Goal: Task Accomplishment & Management: Complete application form

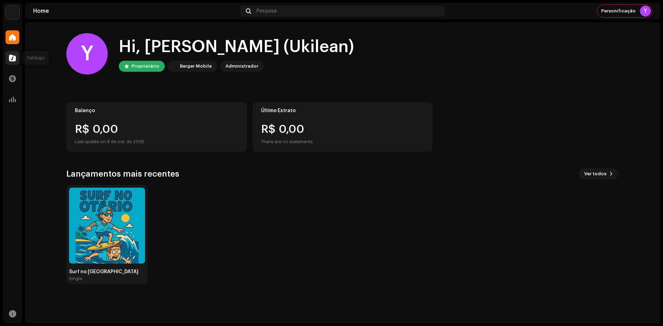
click at [10, 57] on span at bounding box center [12, 58] width 7 height 6
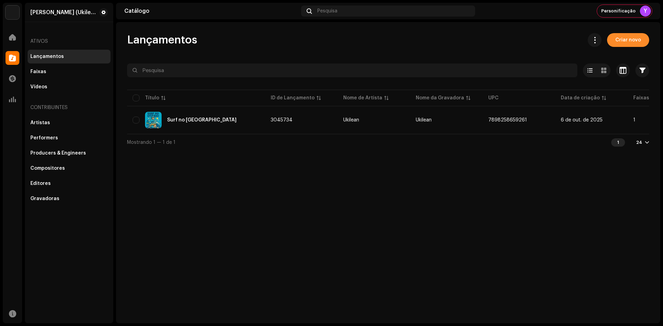
click at [624, 43] on span "Criar novo" at bounding box center [628, 40] width 26 height 14
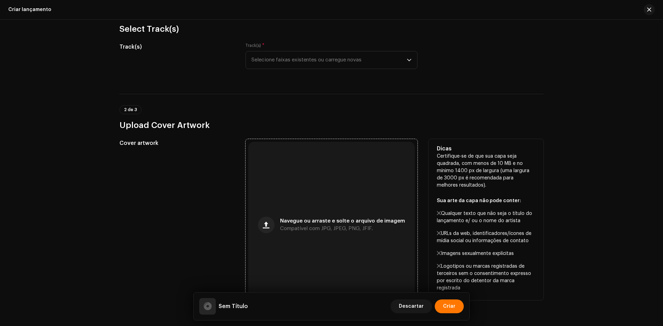
scroll to position [104, 0]
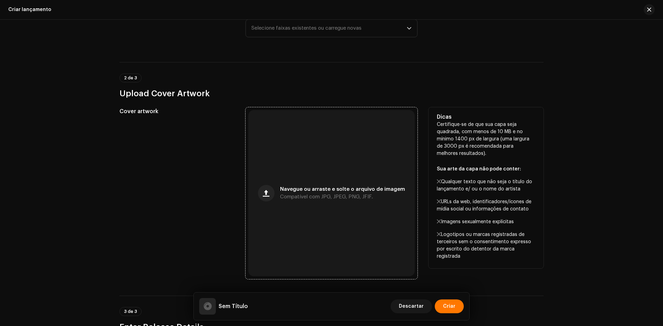
click at [295, 158] on div "Navegue ou arraste e solte o arquivo de imagem Compatível com JPG, JPEG, PNG, J…" at bounding box center [331, 193] width 166 height 166
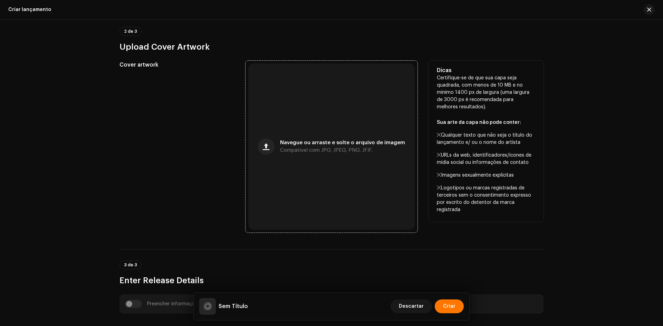
scroll to position [242, 0]
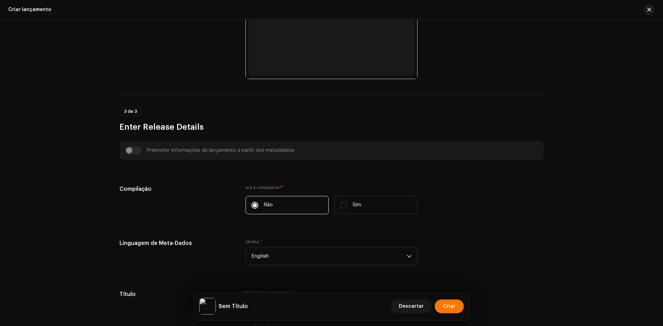
scroll to position [345, 0]
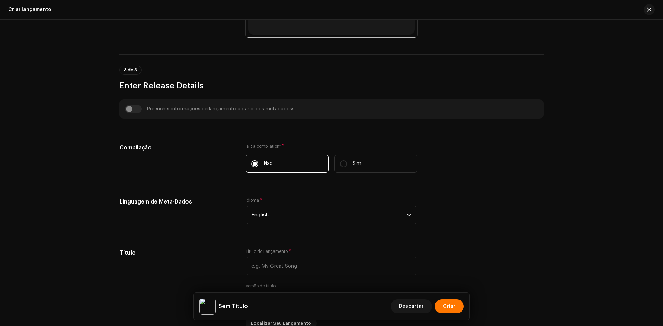
click at [282, 214] on span "English" at bounding box center [328, 214] width 155 height 17
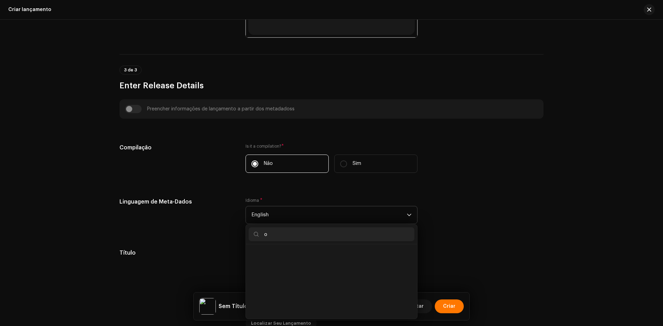
scroll to position [3, 0]
click at [269, 236] on input "opo" at bounding box center [332, 235] width 166 height 14
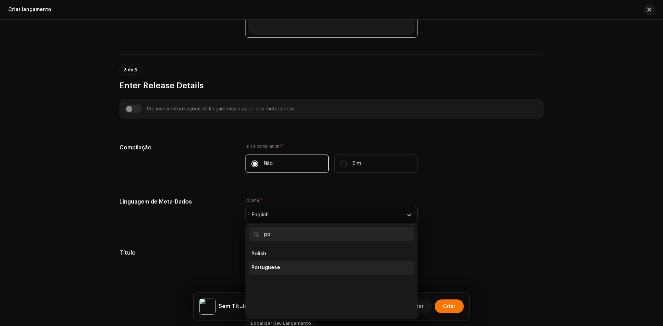
type input "po"
click at [273, 265] on li "Portuguese" at bounding box center [332, 268] width 166 height 14
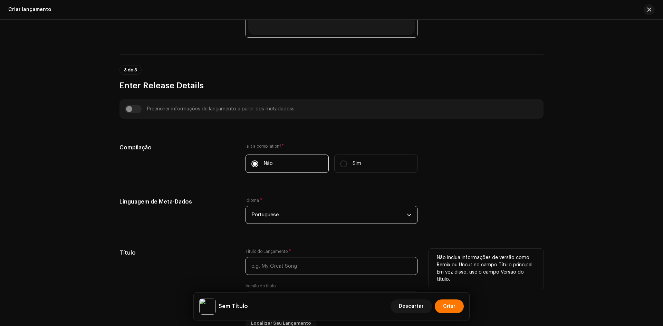
click at [271, 261] on input "text" at bounding box center [332, 266] width 172 height 18
paste input "Energia Ruim"
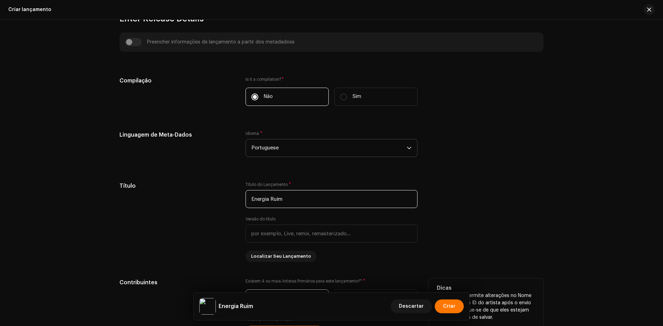
scroll to position [483, 0]
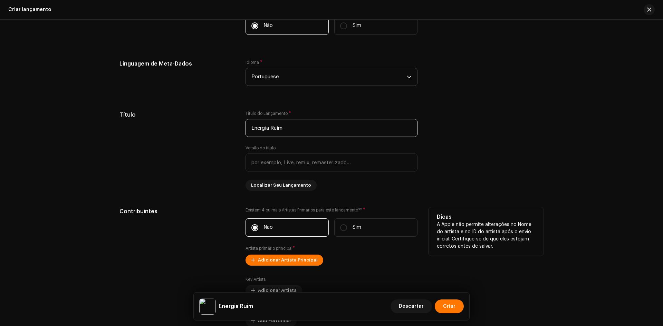
type input "Energia Ruim"
click at [271, 261] on span "Adicionar Artista Principal" at bounding box center [288, 260] width 60 height 14
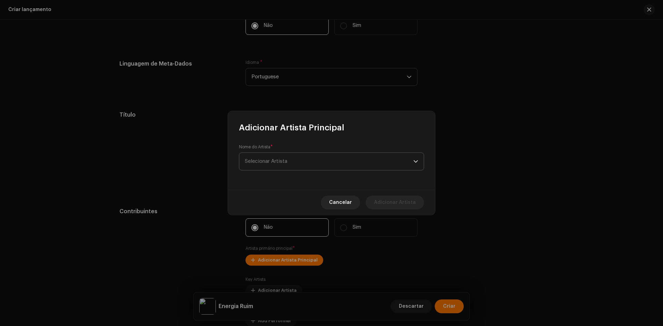
click at [285, 164] on span "Selecionar Artista" at bounding box center [266, 161] width 42 height 5
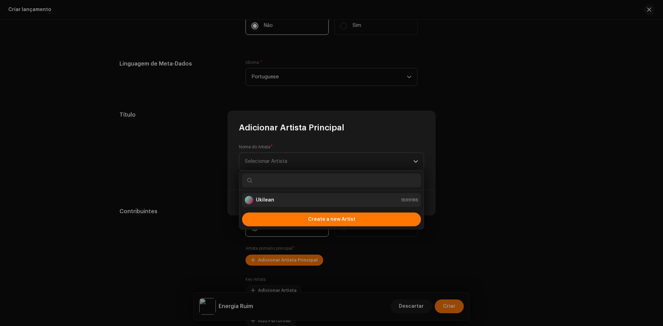
click at [273, 198] on strong "Ukilean" at bounding box center [265, 200] width 18 height 7
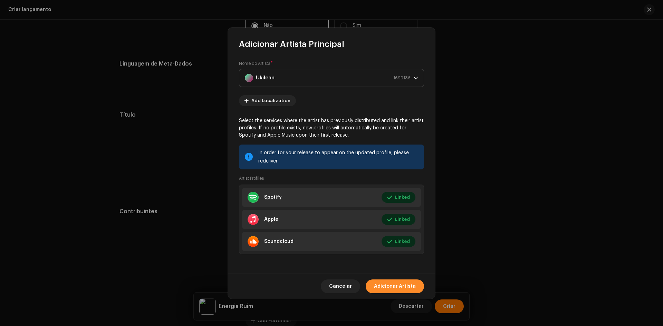
click at [386, 280] on span "Adicionar Artista" at bounding box center [395, 287] width 42 height 14
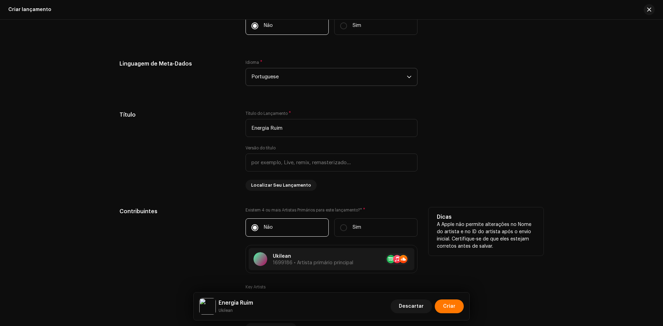
click at [215, 247] on div "Contribuintes" at bounding box center [176, 287] width 115 height 158
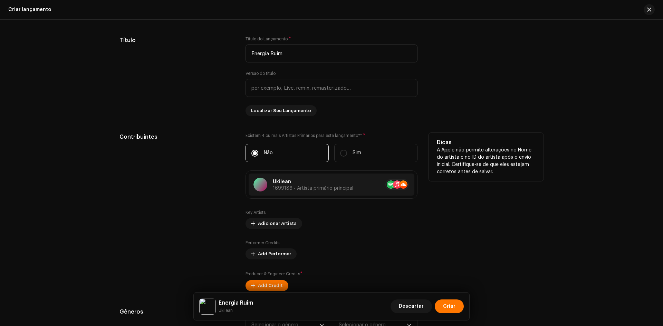
scroll to position [587, 0]
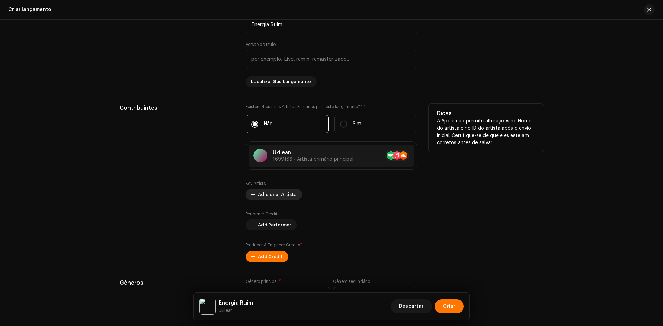
click at [273, 194] on span "Adicionar Artista" at bounding box center [277, 195] width 39 height 14
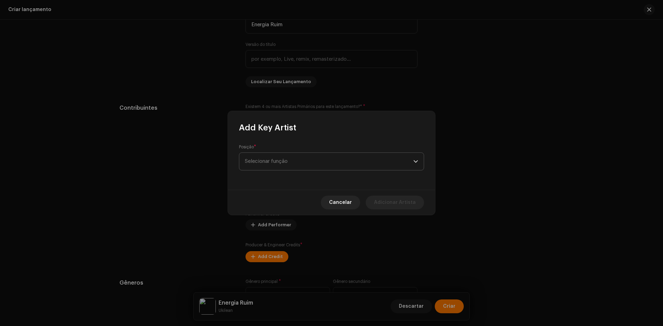
click at [272, 164] on span "Selecionar função" at bounding box center [329, 161] width 169 height 17
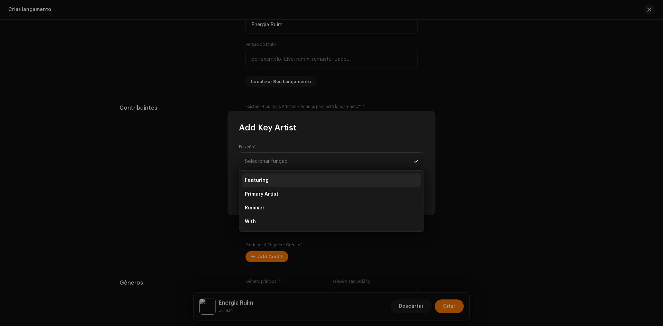
click at [266, 183] on span "Featuring" at bounding box center [257, 180] width 24 height 7
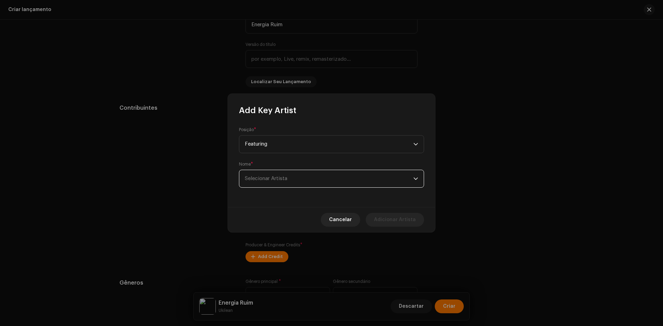
click at [268, 177] on span "Selecionar Artista" at bounding box center [266, 178] width 42 height 5
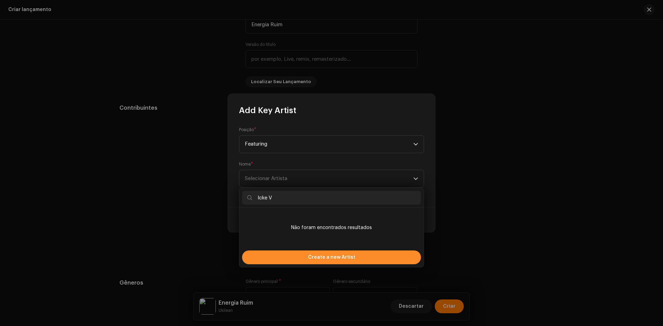
type input "Icke V"
click at [291, 255] on div "Create a new Artist" at bounding box center [331, 258] width 179 height 14
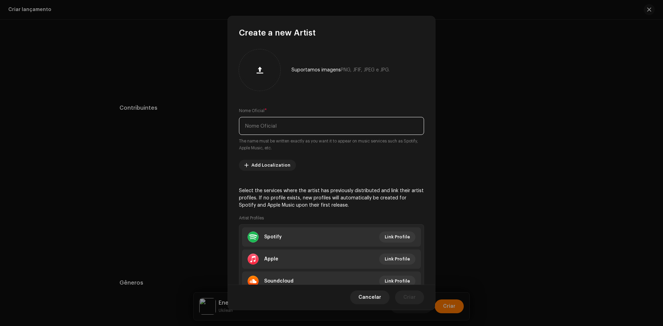
click at [270, 134] on input "text" at bounding box center [331, 126] width 185 height 18
paste input "Icke V"
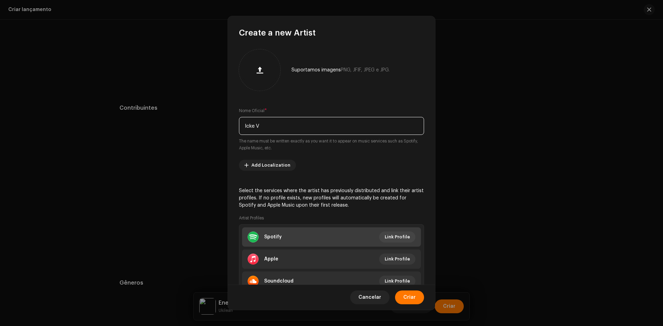
type input "Icke V"
click at [294, 231] on li "Spotify Link Profile" at bounding box center [331, 237] width 179 height 19
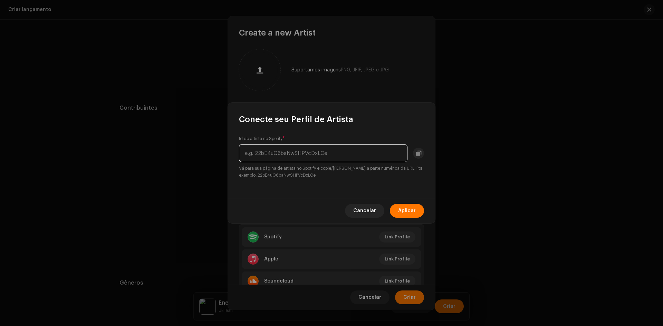
paste input "06YLR1N18dXbI6mcthdaJn"
type input "06YLR1N18dXbI6mcthdaJn"
click at [407, 211] on span "Aplicar" at bounding box center [407, 211] width 18 height 14
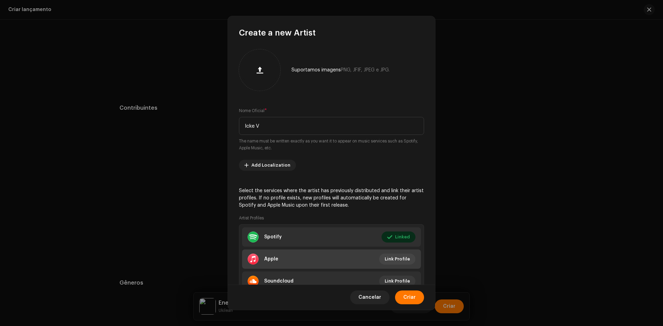
click at [280, 266] on li "Apple Link Profile" at bounding box center [331, 259] width 179 height 19
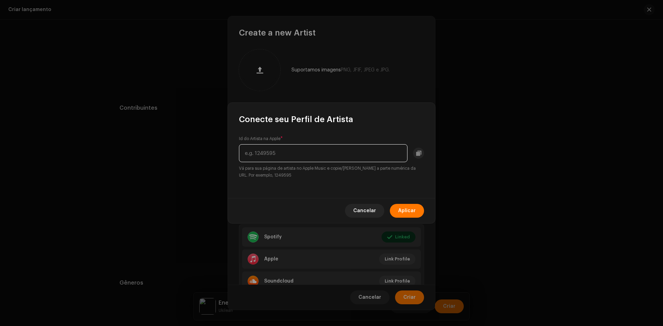
paste input "[URL][DOMAIN_NAME]"
drag, startPoint x: 344, startPoint y: 157, endPoint x: 264, endPoint y: 151, distance: 80.0
click at [264, 151] on input "[URL][DOMAIN_NAME]" at bounding box center [323, 153] width 169 height 18
type input "1493710253"
click at [409, 206] on span "Aplicar" at bounding box center [407, 211] width 18 height 14
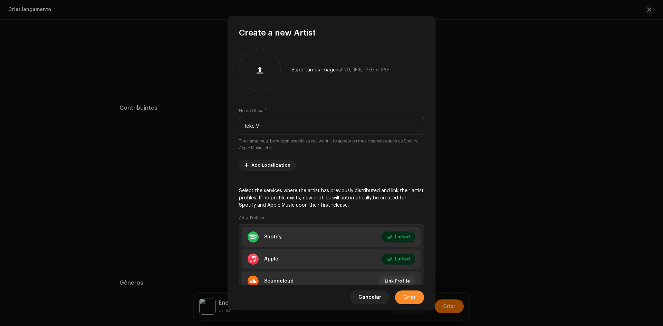
click at [409, 299] on span "Criar" at bounding box center [409, 298] width 12 height 14
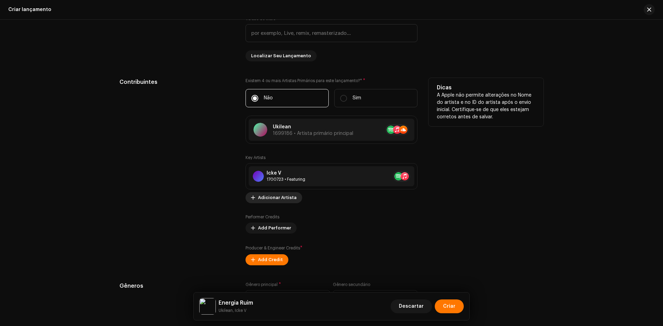
scroll to position [656, 0]
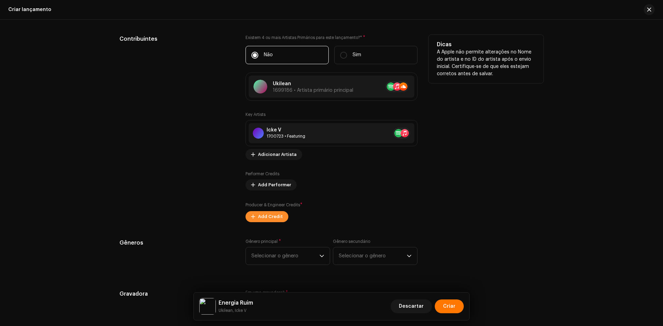
click at [278, 218] on span "Add Credit" at bounding box center [270, 217] width 25 height 14
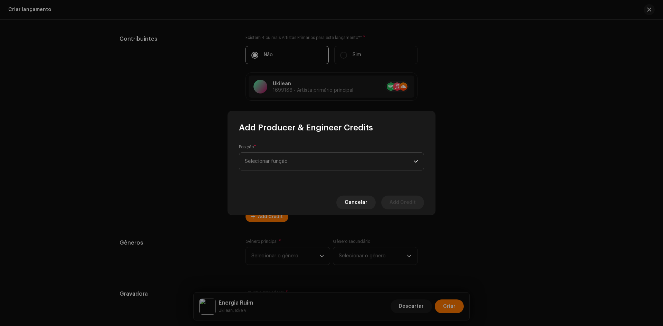
click at [289, 163] on span "Selecionar função" at bounding box center [329, 161] width 169 height 17
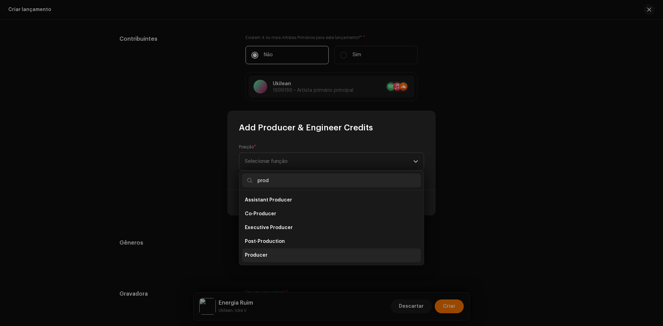
type input "prod"
click at [278, 257] on li "Producer" at bounding box center [331, 256] width 179 height 14
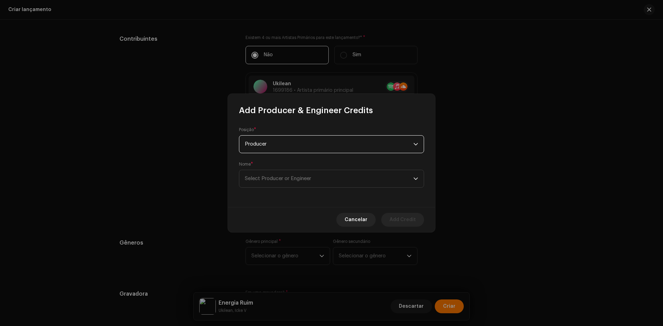
click at [276, 198] on div "Posição * Producer Nome * Select Producer or Engineer" at bounding box center [331, 161] width 207 height 91
click at [285, 173] on span "Select Producer or Engineer" at bounding box center [329, 178] width 169 height 17
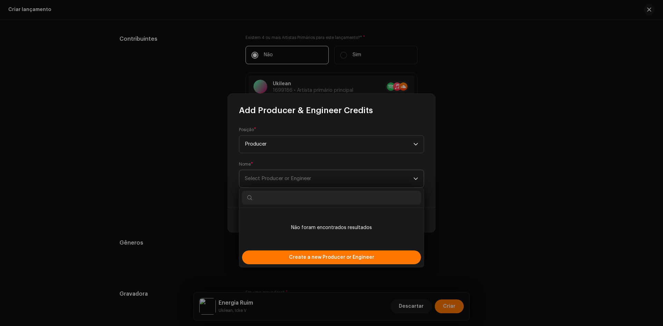
click at [273, 171] on span "Select Producer or Engineer" at bounding box center [329, 178] width 169 height 17
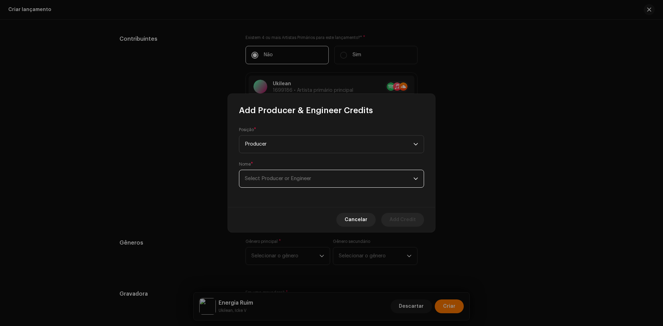
click at [273, 172] on span "Select Producer or Engineer" at bounding box center [329, 178] width 169 height 17
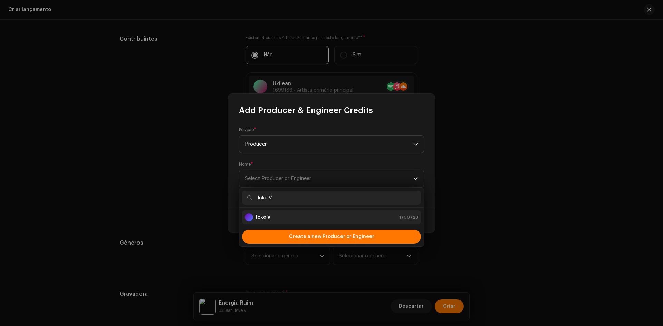
type input "Icke V"
click at [276, 215] on div "Icke V 1700723" at bounding box center [331, 217] width 173 height 8
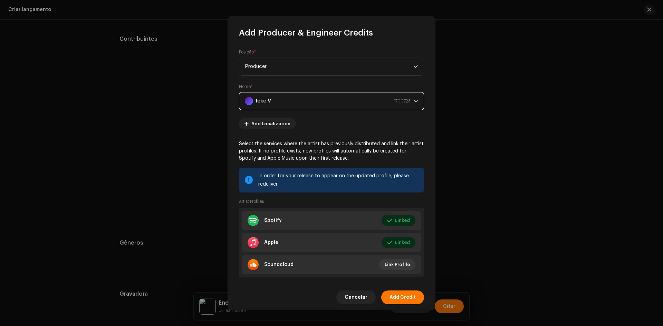
click at [403, 300] on span "Add Credit" at bounding box center [403, 298] width 26 height 14
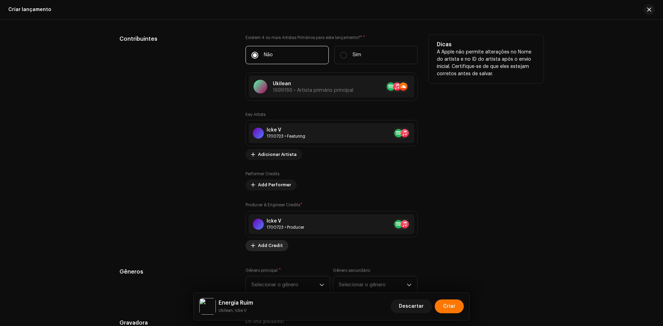
click at [270, 247] on span "Add Credit" at bounding box center [270, 246] width 25 height 14
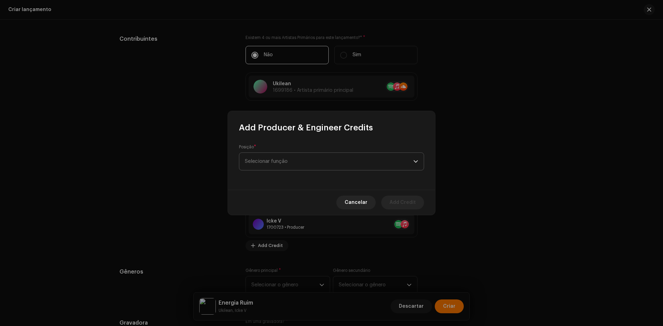
click at [278, 159] on span "Selecionar função" at bounding box center [329, 161] width 169 height 17
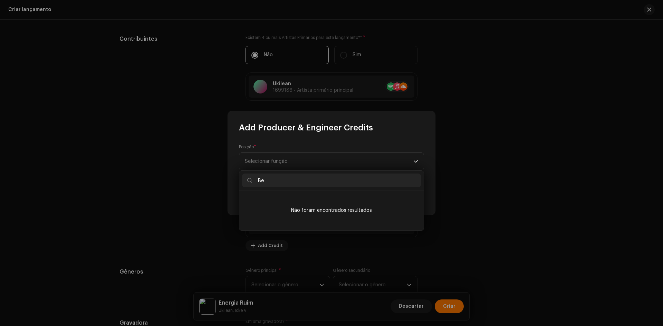
type input "B"
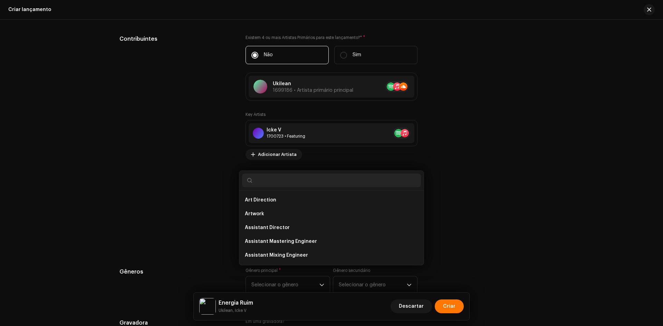
click at [138, 212] on div "Add Producer & Engineer Credits Posição * Selecionar função Cancelar Add Credit" at bounding box center [331, 163] width 663 height 326
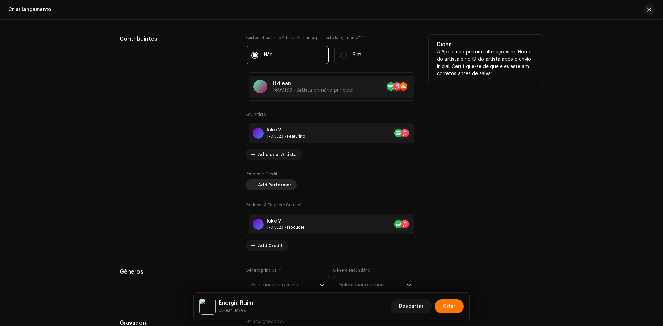
click at [273, 185] on span "Add Performer" at bounding box center [274, 185] width 33 height 14
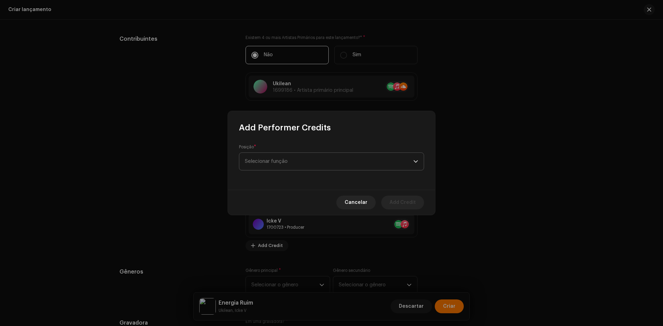
click at [268, 162] on span "Selecionar função" at bounding box center [329, 161] width 169 height 17
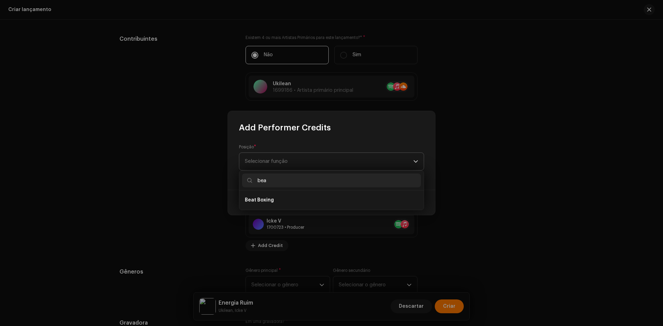
type input "beat"
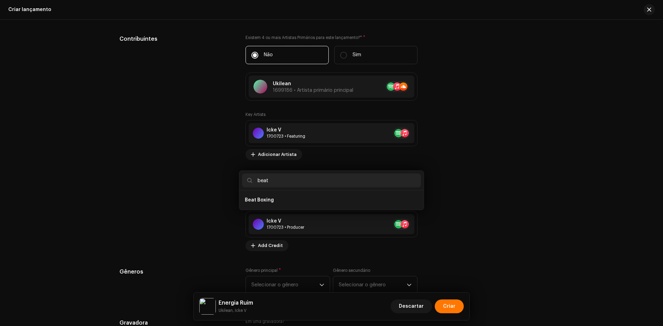
click at [448, 165] on div "Add Performer Credits Posição * Selecionar função Cancelar Add Credit" at bounding box center [331, 163] width 663 height 326
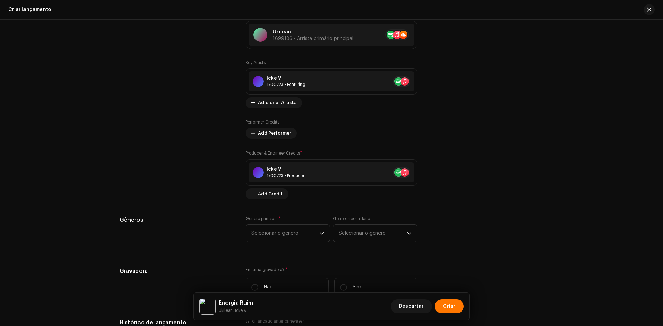
scroll to position [725, 0]
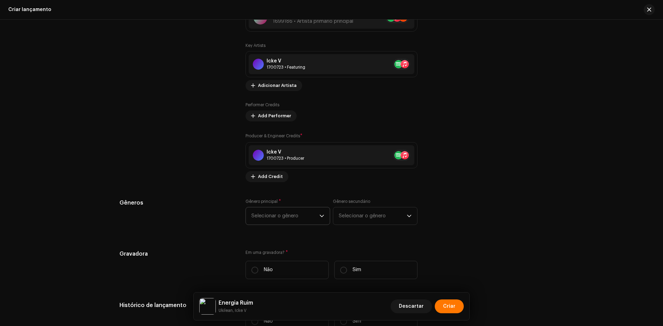
click at [295, 217] on span "Selecionar o gênero" at bounding box center [285, 216] width 68 height 17
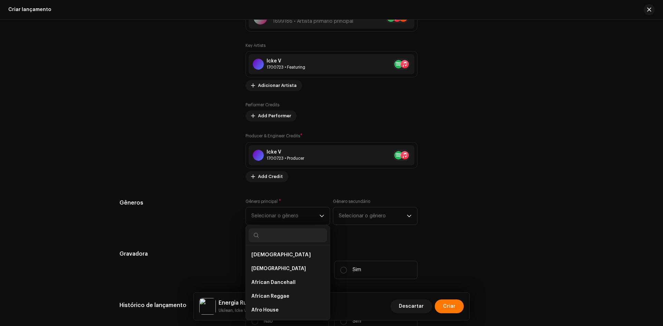
drag, startPoint x: 168, startPoint y: 231, endPoint x: 210, endPoint y: 218, distance: 44.0
click at [168, 231] on div "Gêneros" at bounding box center [176, 216] width 115 height 35
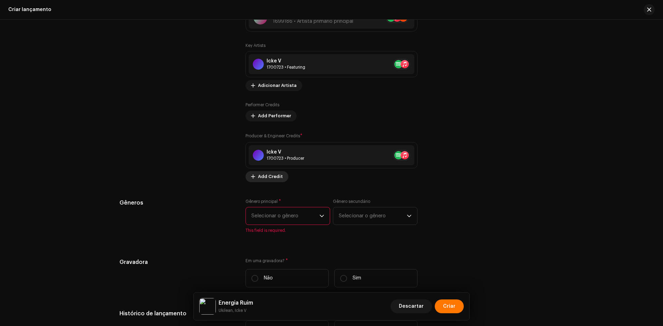
click at [273, 181] on span "Add Credit" at bounding box center [270, 177] width 25 height 14
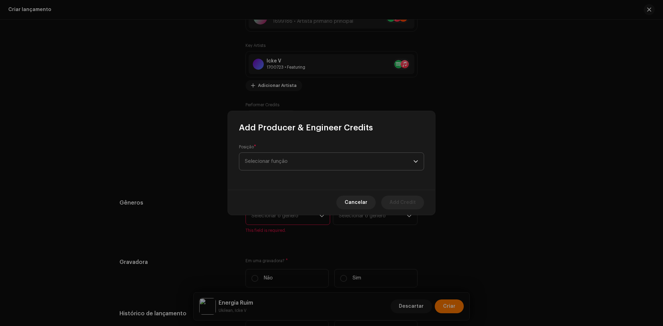
click at [278, 160] on span "Selecionar função" at bounding box center [329, 161] width 169 height 17
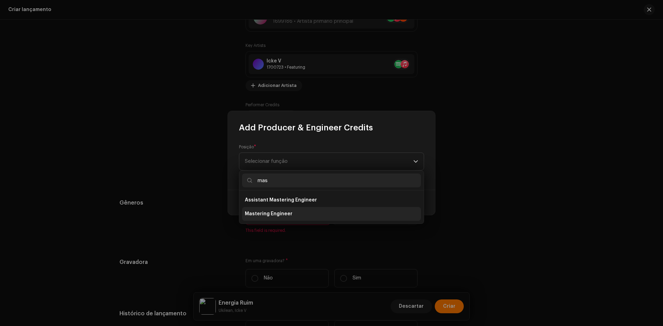
type input "mas"
click at [275, 210] on li "Mastering Engineer" at bounding box center [331, 214] width 179 height 14
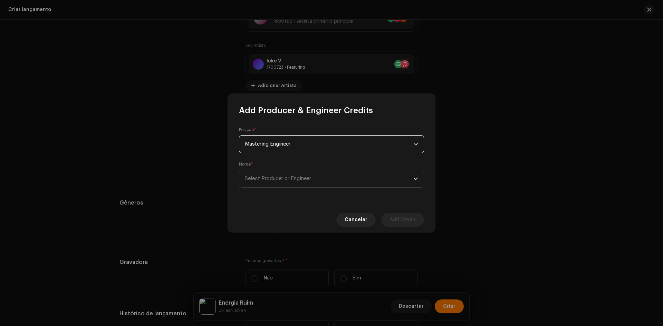
click at [273, 189] on div "Posição * Mastering Engineer Nome * Select Producer or Engineer" at bounding box center [331, 161] width 207 height 91
click at [273, 183] on span "Select Producer or Engineer" at bounding box center [329, 178] width 169 height 17
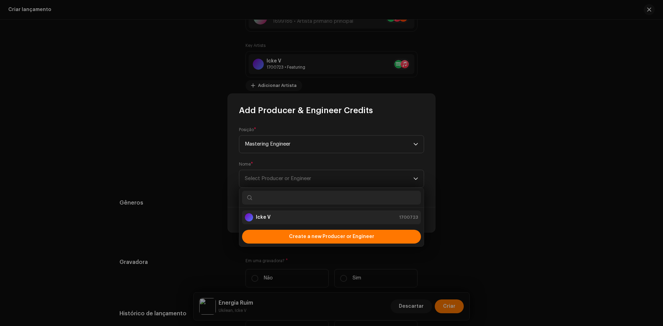
click at [268, 218] on strong "Icke V" at bounding box center [263, 217] width 15 height 7
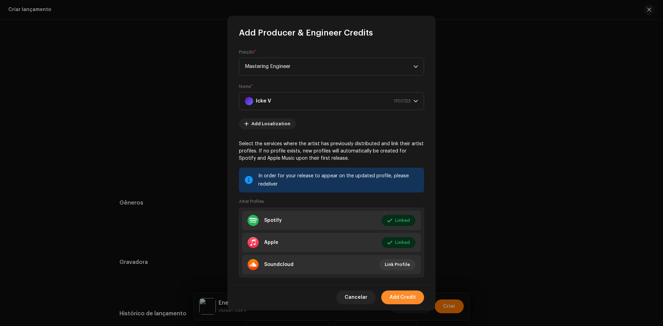
click at [397, 298] on span "Add Credit" at bounding box center [403, 298] width 26 height 14
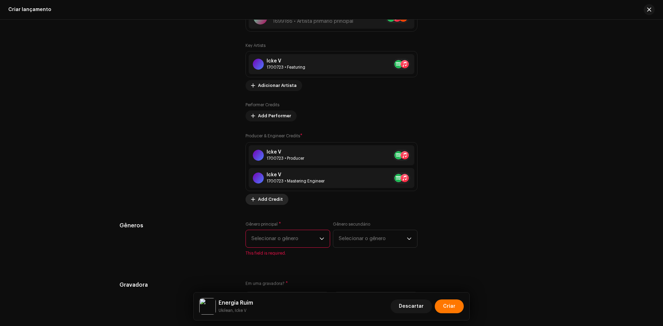
click at [268, 202] on span "Add Credit" at bounding box center [270, 200] width 25 height 14
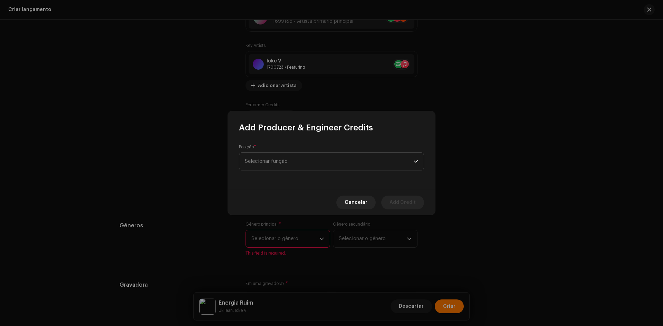
click at [284, 162] on span "Selecionar função" at bounding box center [329, 161] width 169 height 17
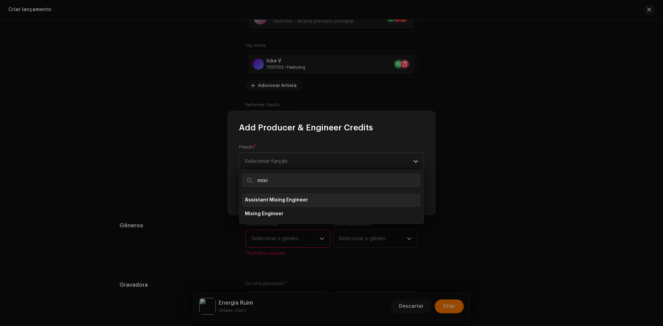
type input "mixi"
click at [292, 199] on span "Assistant Mixing Engineer" at bounding box center [276, 200] width 63 height 7
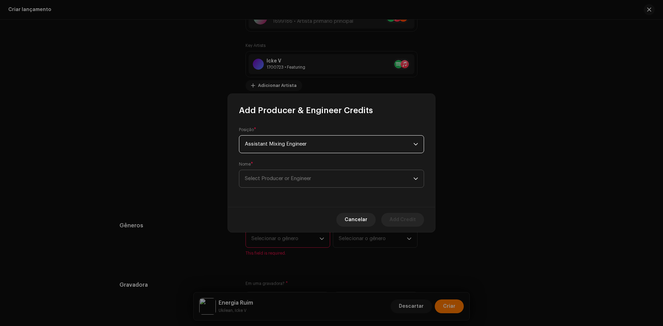
click at [264, 184] on span "Select Producer or Engineer" at bounding box center [329, 178] width 169 height 17
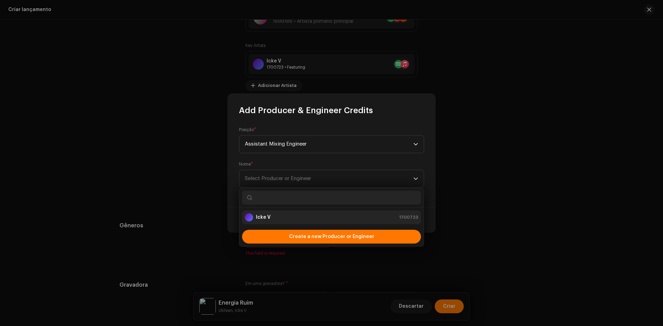
click at [270, 217] on strong "Icke V" at bounding box center [263, 217] width 15 height 7
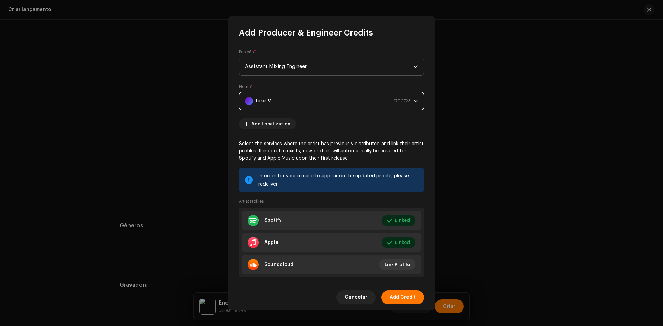
click at [360, 67] on span "Assistant Mixing Engineer" at bounding box center [329, 66] width 169 height 17
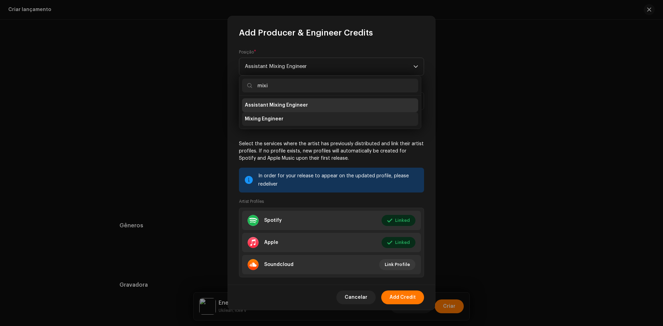
type input "mixi"
click at [300, 122] on li "Mixing Engineer" at bounding box center [330, 119] width 176 height 14
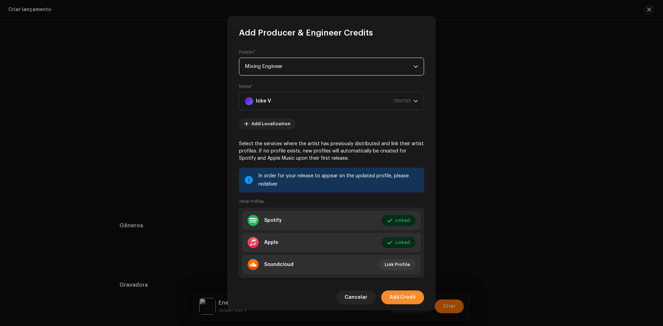
click at [408, 298] on span "Add Credit" at bounding box center [403, 298] width 26 height 14
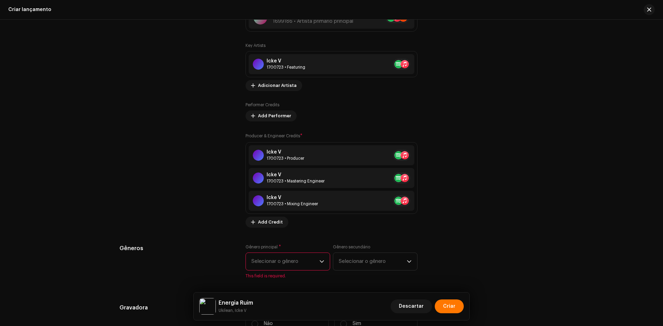
click at [305, 261] on span "Selecionar o gênero" at bounding box center [285, 261] width 68 height 17
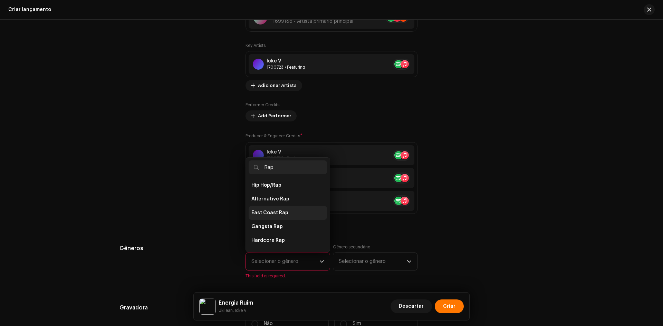
scroll to position [125, 0]
type input "Rap"
click at [260, 204] on li "Rap" at bounding box center [288, 207] width 78 height 14
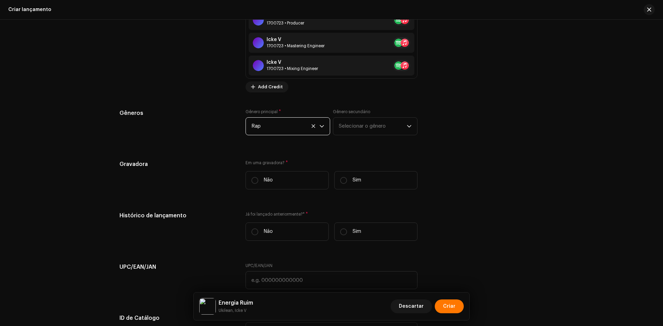
scroll to position [898, 0]
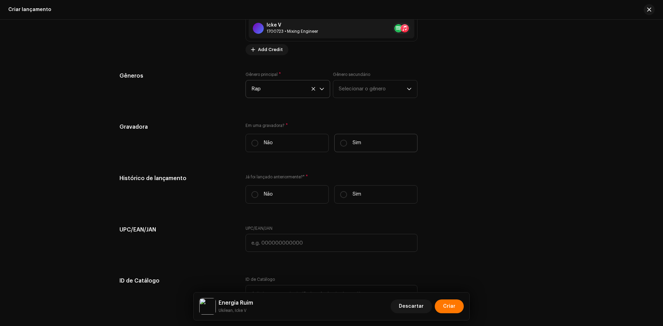
click at [357, 147] on label "Sim" at bounding box center [375, 143] width 83 height 18
click at [347, 147] on input "Sim" at bounding box center [343, 143] width 7 height 7
radio input "true"
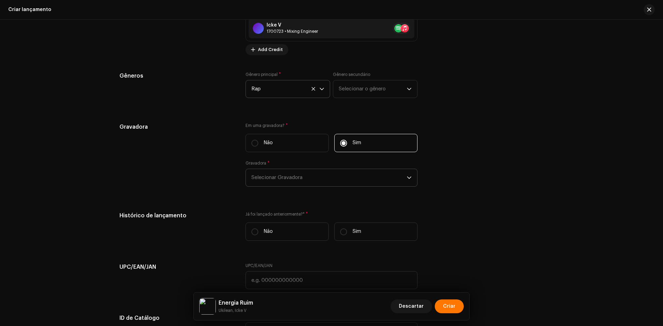
click at [305, 179] on span "Selecionar Gravadora" at bounding box center [328, 177] width 155 height 17
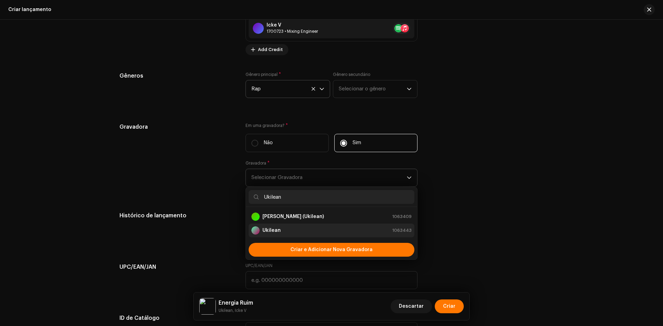
type input "Ukilean"
click at [264, 227] on strong "Ukilean" at bounding box center [271, 230] width 18 height 7
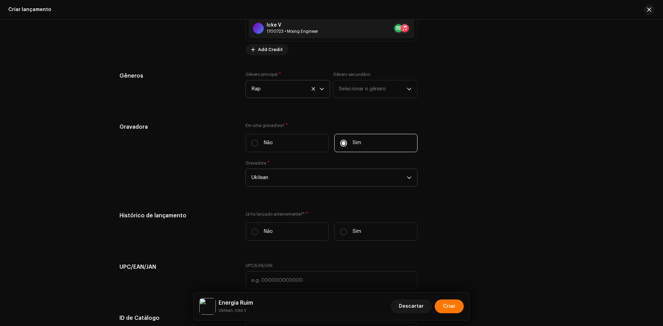
click at [259, 231] on label "Não" at bounding box center [287, 232] width 83 height 18
click at [258, 231] on input "Não" at bounding box center [254, 232] width 7 height 7
radio input "true"
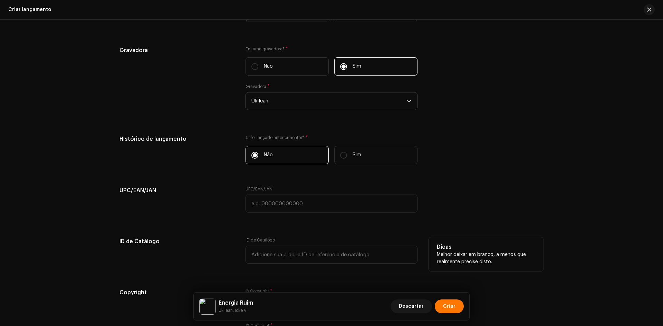
scroll to position [1001, 0]
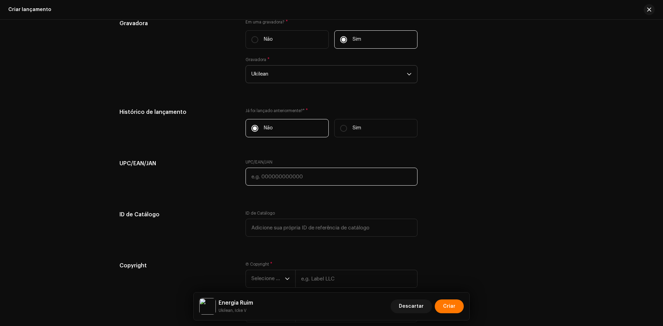
click at [265, 173] on input "text" at bounding box center [332, 177] width 172 height 18
paste input "7898258659377"
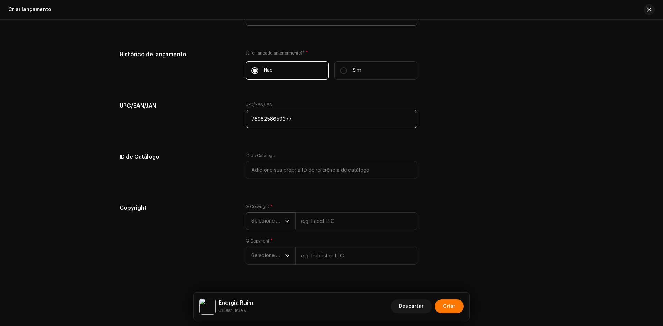
scroll to position [1072, 0]
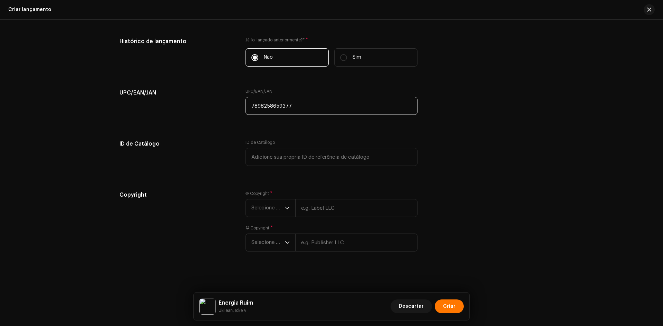
type input "7898258659377"
drag, startPoint x: 307, startPoint y: 209, endPoint x: 299, endPoint y: 212, distance: 8.5
click at [307, 209] on input "text" at bounding box center [356, 208] width 122 height 18
paste input "Ukilean"
type input "Ukilean"
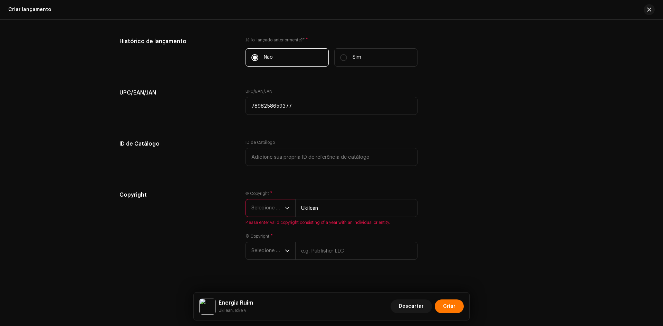
click at [270, 215] on span "Selecione o ano" at bounding box center [267, 208] width 33 height 17
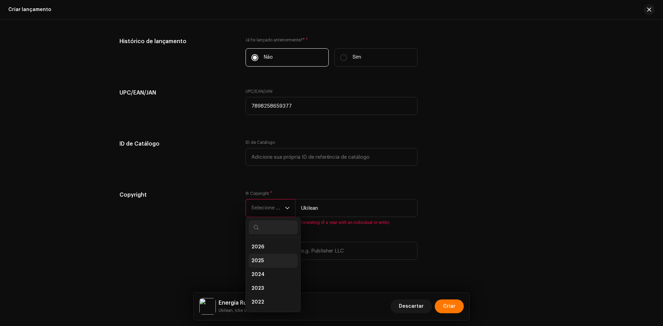
click at [258, 263] on span "2025" at bounding box center [257, 261] width 12 height 7
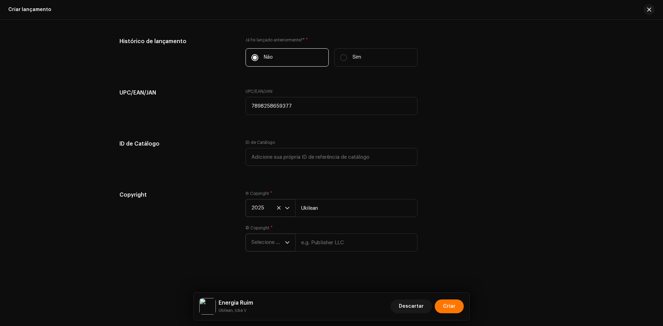
click at [262, 236] on span "Selecione o ano" at bounding box center [267, 242] width 33 height 17
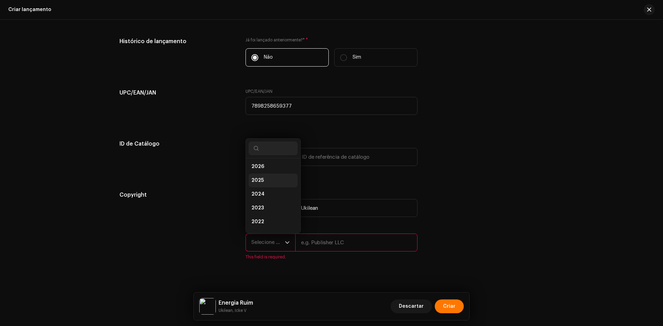
scroll to position [0, 0]
click at [265, 183] on li "2025" at bounding box center [273, 182] width 49 height 14
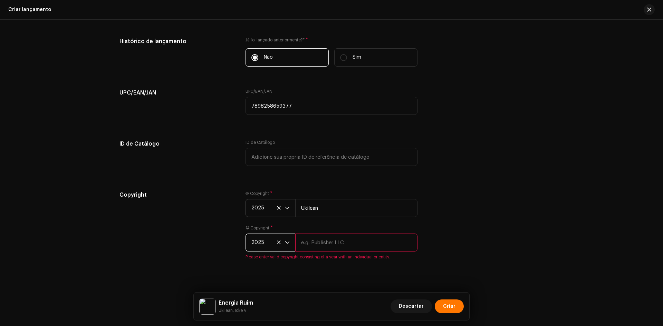
click at [331, 246] on input "text" at bounding box center [356, 243] width 122 height 18
paste input "Ukilean"
type input "Ukilean"
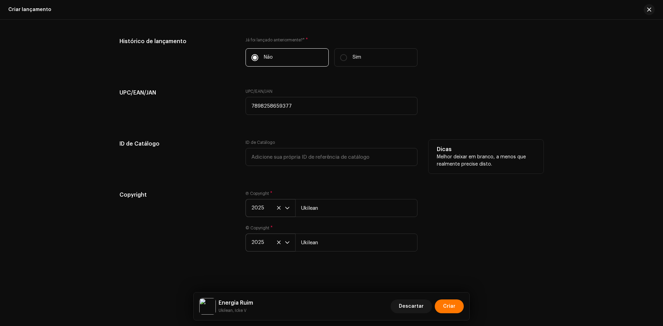
click at [446, 158] on p "Melhor deixar em branco, a menos que realmente precise disto." at bounding box center [486, 161] width 98 height 15
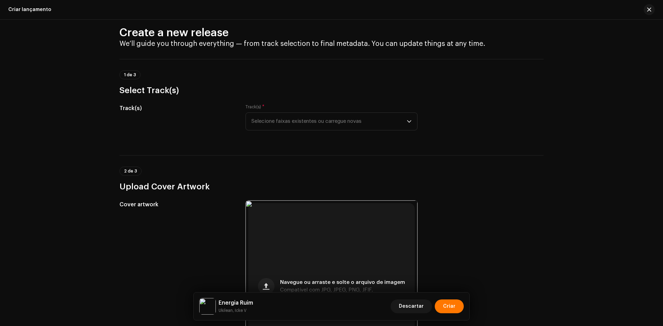
scroll to position [2, 0]
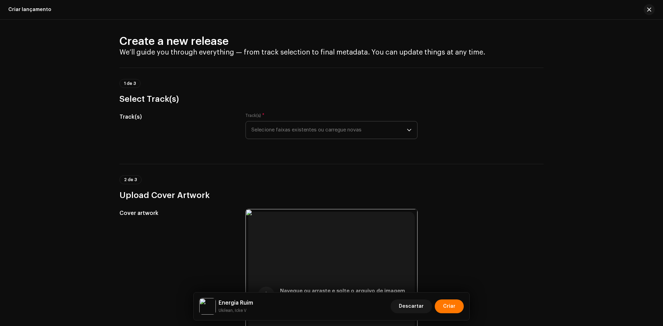
click at [331, 122] on span "Selecione faixas existentes ou carregue novas" at bounding box center [328, 130] width 155 height 17
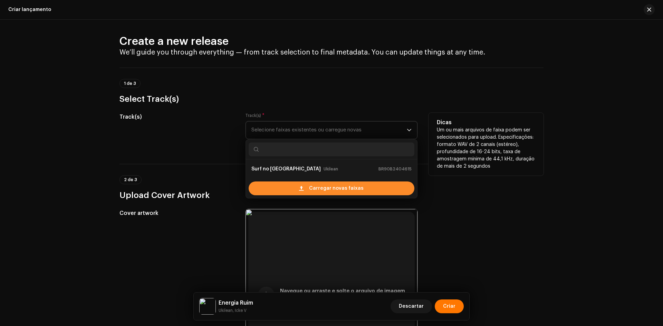
click at [301, 189] on span at bounding box center [301, 189] width 4 height 6
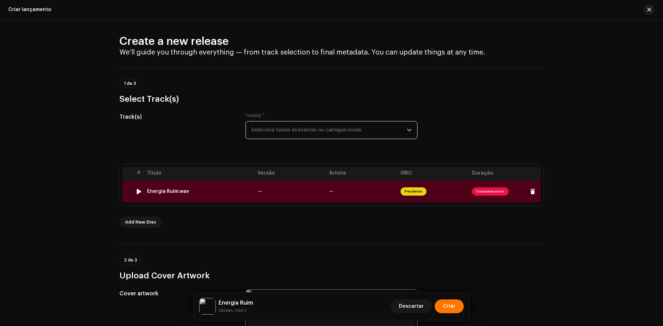
click at [196, 192] on div "Energia Ruim.wav" at bounding box center [199, 192] width 105 height 6
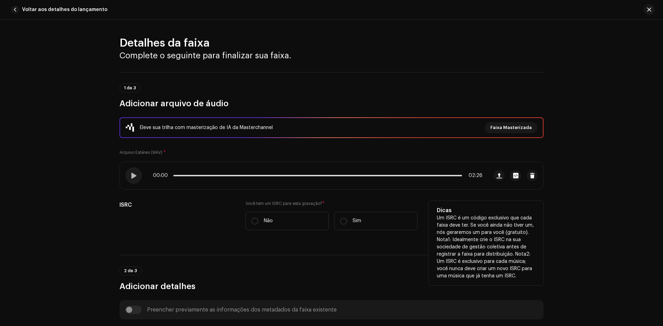
click at [357, 231] on div "Você tem um ISRC para esta gravação? * Não Sim" at bounding box center [332, 220] width 172 height 38
click at [355, 226] on label "Sim" at bounding box center [375, 221] width 83 height 18
click at [347, 225] on input "Sim" at bounding box center [343, 221] width 7 height 7
radio input "true"
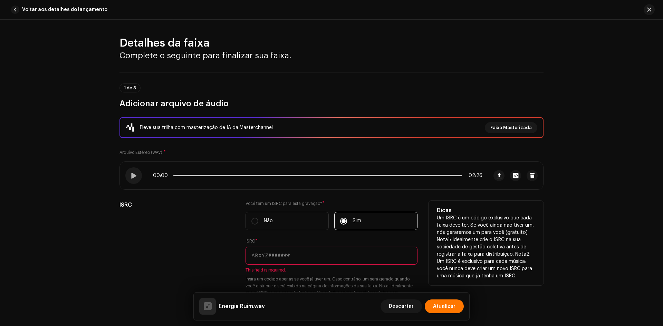
click at [289, 255] on input "text" at bounding box center [332, 256] width 172 height 18
paste input "BR-90B-24-04626"
click at [253, 256] on input "BR-90B-24-04626" at bounding box center [332, 256] width 172 height 18
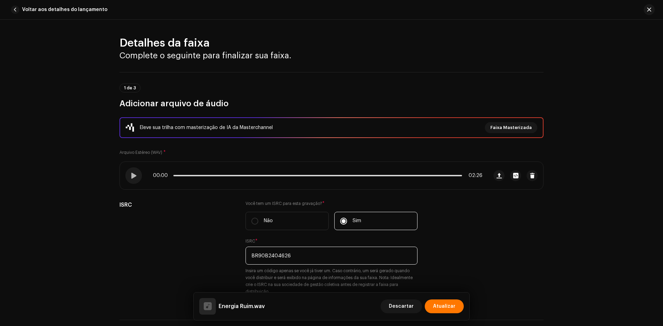
scroll to position [207, 0]
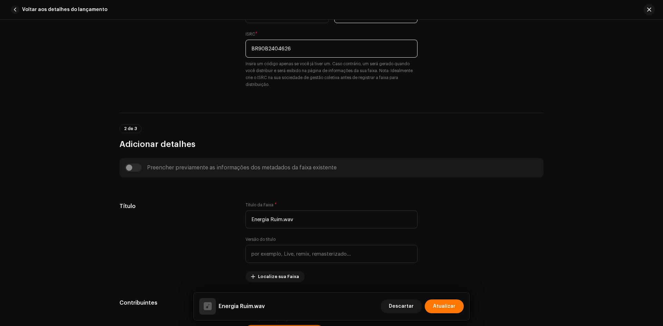
type input "BR90B2404626"
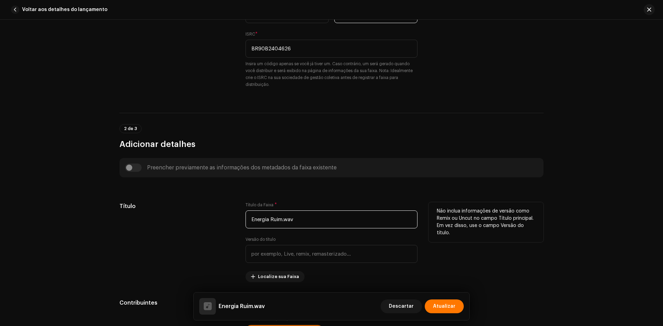
click at [288, 212] on input "Energia Ruim.wav" at bounding box center [332, 220] width 172 height 18
paste input "text"
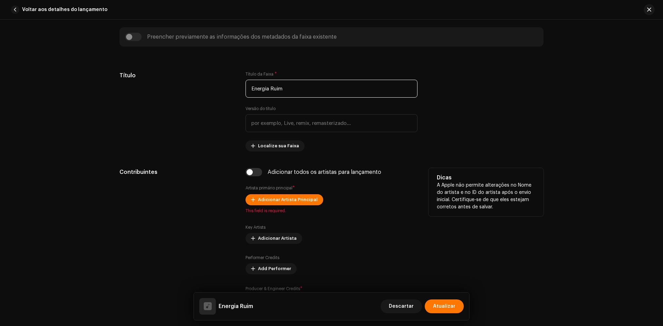
scroll to position [345, 0]
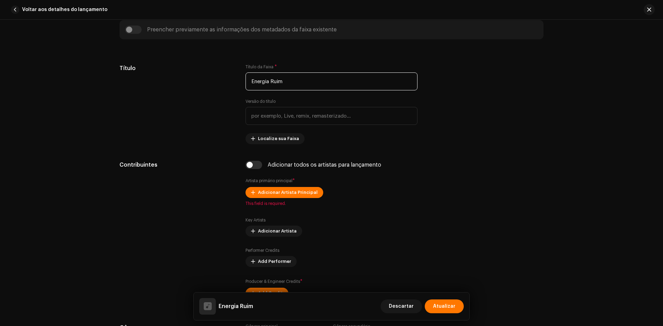
type input "Energia Ruim"
click at [267, 169] on div "Adicionar todos os artistas para lançamento" at bounding box center [332, 165] width 172 height 8
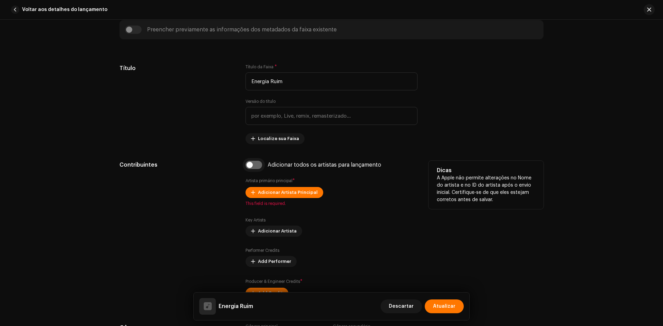
click at [250, 169] on input "checkbox" at bounding box center [254, 165] width 17 height 8
checkbox input "true"
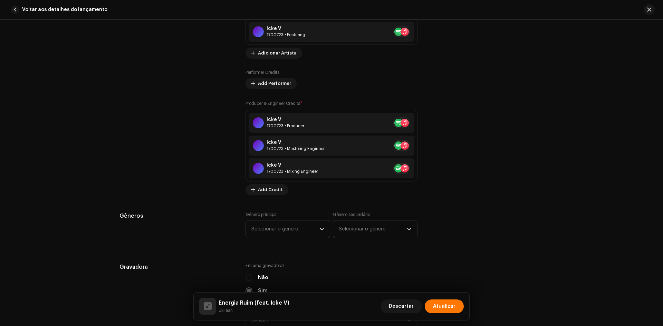
scroll to position [622, 0]
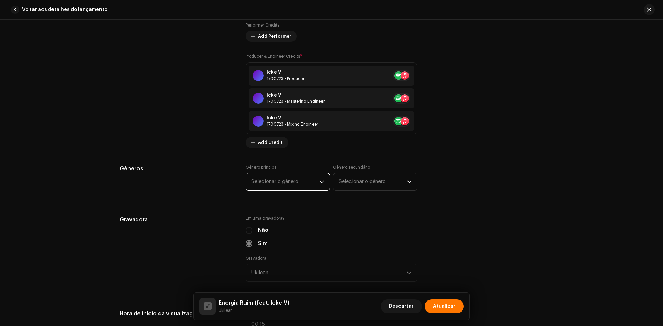
click at [292, 183] on span "Selecionar o gênero" at bounding box center [285, 181] width 68 height 17
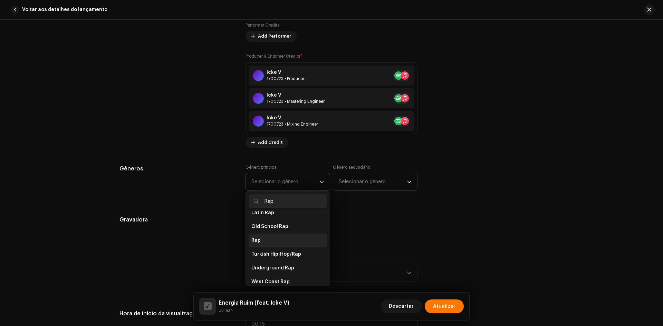
scroll to position [125, 0]
type input "Rap"
click at [268, 234] on li "Rap" at bounding box center [288, 240] width 78 height 14
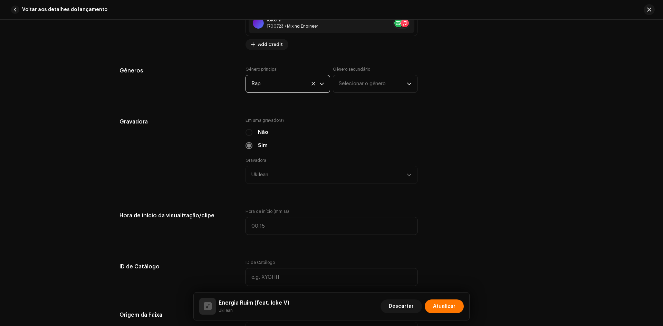
scroll to position [760, 0]
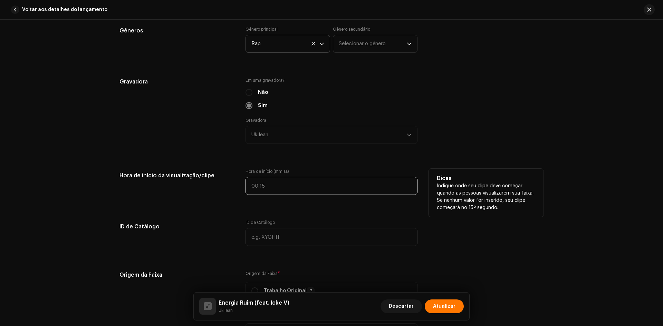
click at [247, 187] on input "text" at bounding box center [332, 186] width 172 height 18
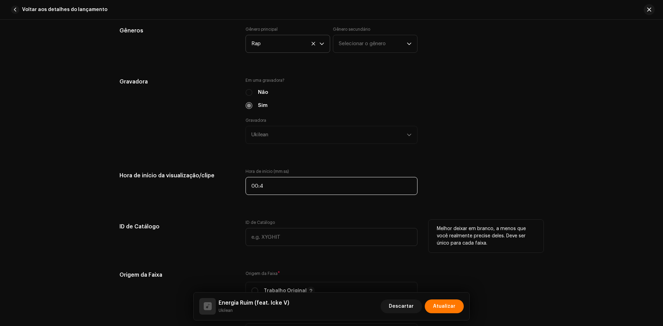
type input "00:43"
click at [257, 226] on div "ID de Catálogo" at bounding box center [332, 233] width 172 height 26
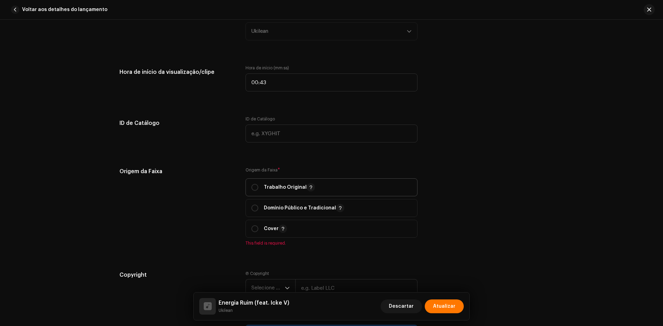
click at [276, 183] on span "Trabalho Original" at bounding box center [331, 187] width 160 height 17
radio input "true"
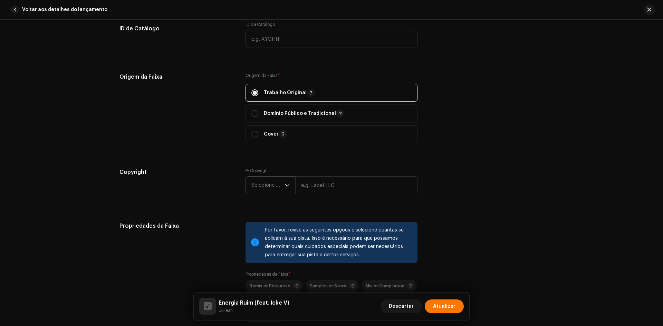
scroll to position [967, 0]
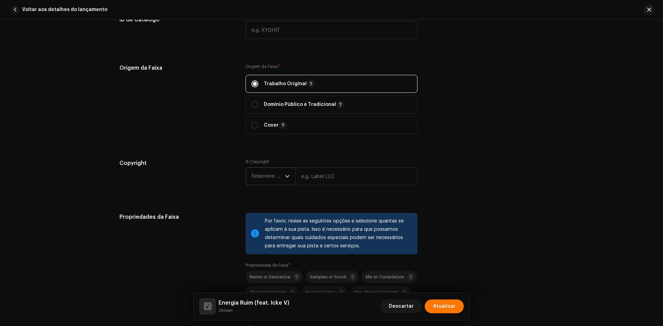
click at [258, 167] on p-select "Selecione o ano" at bounding box center [271, 176] width 50 height 18
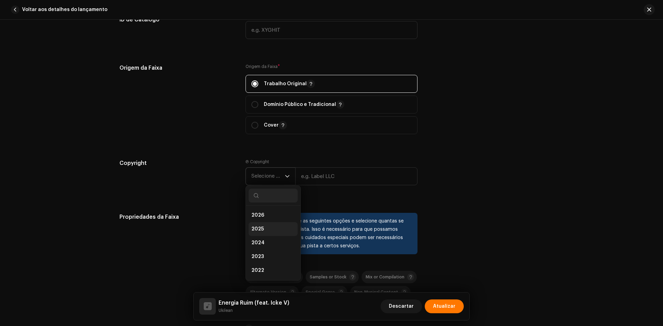
click at [262, 230] on li "2025" at bounding box center [273, 229] width 49 height 14
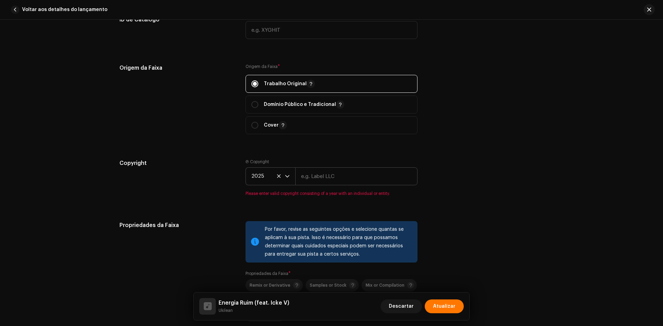
drag, startPoint x: 329, startPoint y: 186, endPoint x: 323, endPoint y: 176, distance: 12.1
click at [329, 186] on re-m-copyright "2025" at bounding box center [332, 177] width 172 height 21
click at [321, 174] on input "text" at bounding box center [356, 176] width 122 height 18
paste input "Ukilean"
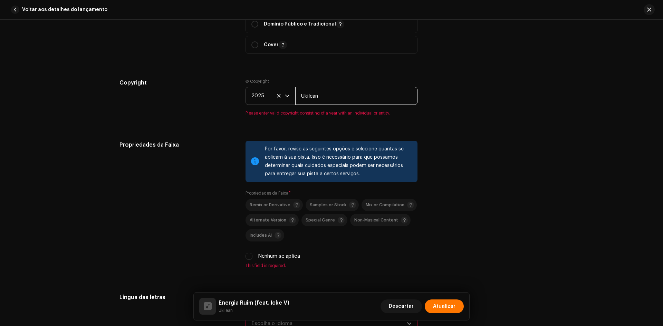
scroll to position [1105, 0]
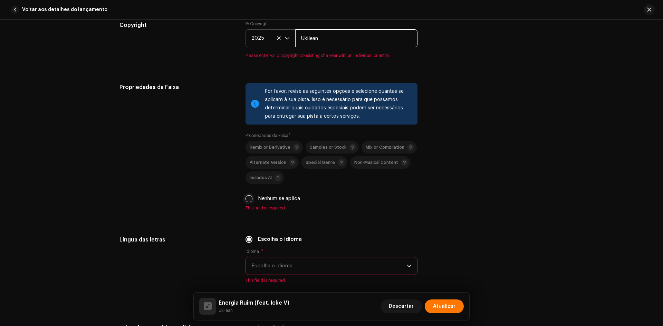
type input "Ukilean"
click at [248, 193] on div "Remix or Derivative Samples or Stock Mix or Compilation Alternate Version Speci…" at bounding box center [332, 171] width 172 height 61
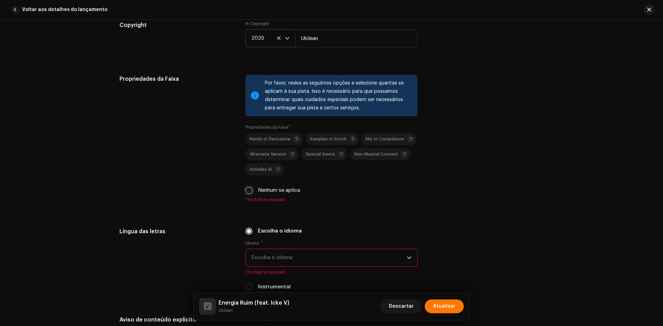
click at [248, 189] on input "Nenhum se aplica" at bounding box center [249, 190] width 7 height 7
checkbox input "true"
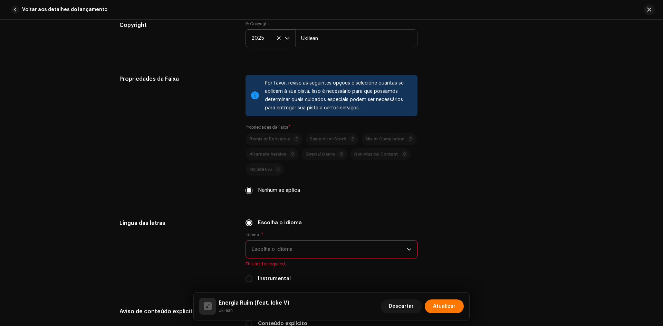
click at [300, 247] on span "Escolha o idioma" at bounding box center [328, 249] width 155 height 17
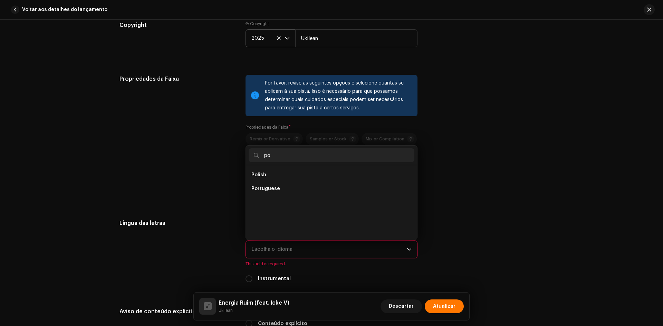
scroll to position [0, 0]
type input "po"
click at [276, 190] on span "Portuguese" at bounding box center [265, 188] width 29 height 7
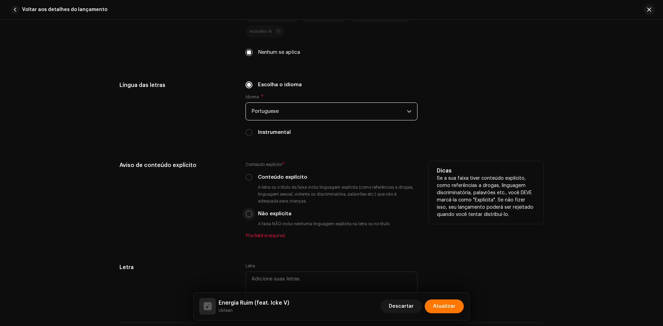
click at [247, 215] on input "Não explícita" at bounding box center [249, 214] width 7 height 7
radio input "true"
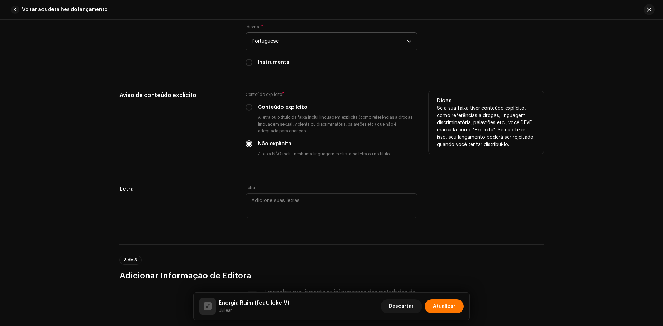
scroll to position [1312, 0]
click at [281, 104] on div "Conteúdo explícito * Conteúdo explícito A letra ou o título da faixa inclui lin…" at bounding box center [332, 126] width 172 height 69
click at [280, 109] on label "Conteúdo explícito" at bounding box center [282, 109] width 49 height 8
click at [252, 109] on input "Conteúdo explícito" at bounding box center [249, 108] width 7 height 7
radio input "true"
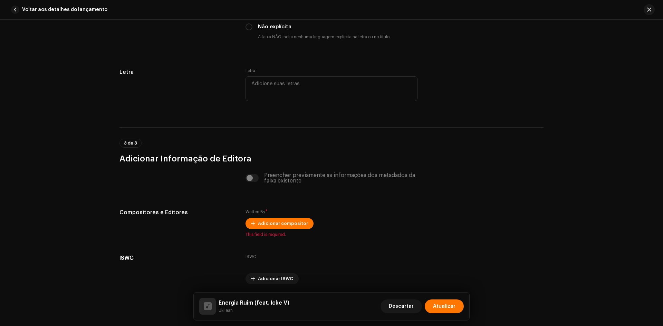
scroll to position [1455, 0]
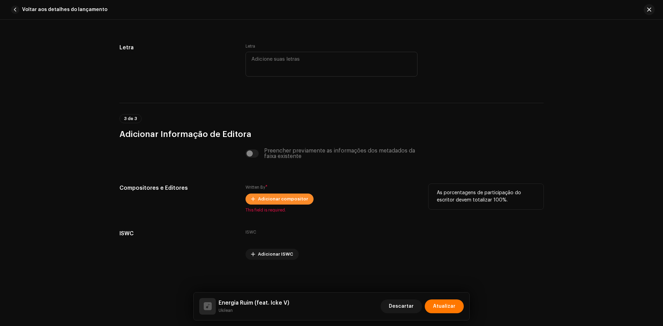
click at [286, 198] on span "Adicionar compositor" at bounding box center [283, 199] width 50 height 14
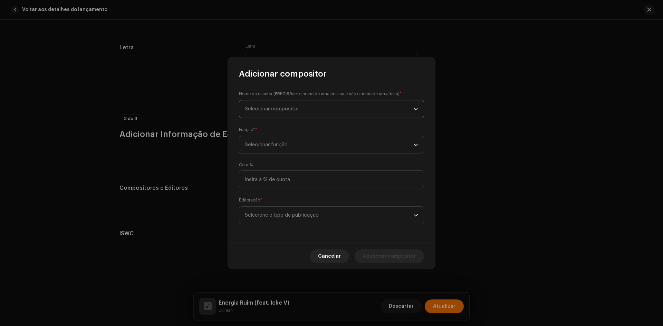
click at [282, 112] on span "Selecionar compositor" at bounding box center [329, 108] width 169 height 17
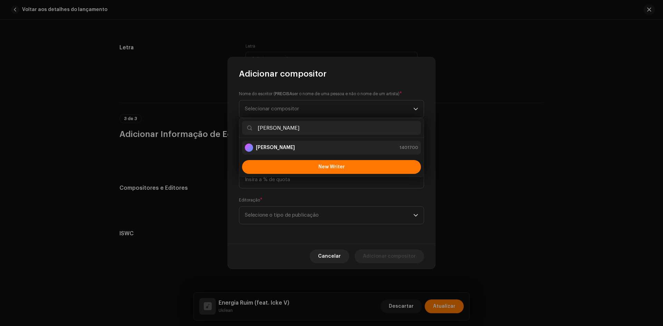
type input "[PERSON_NAME]"
click at [275, 152] on li "[PERSON_NAME] 1401700" at bounding box center [331, 148] width 179 height 14
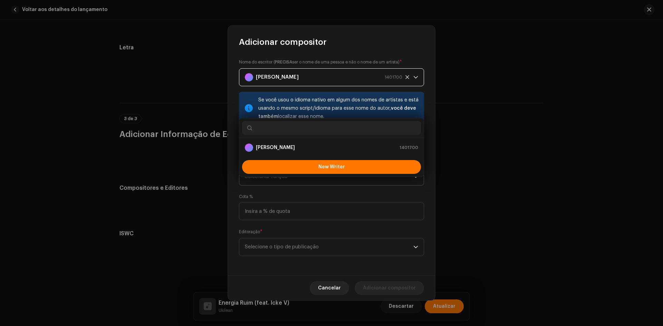
click at [266, 170] on span "Selecionar função" at bounding box center [329, 176] width 169 height 17
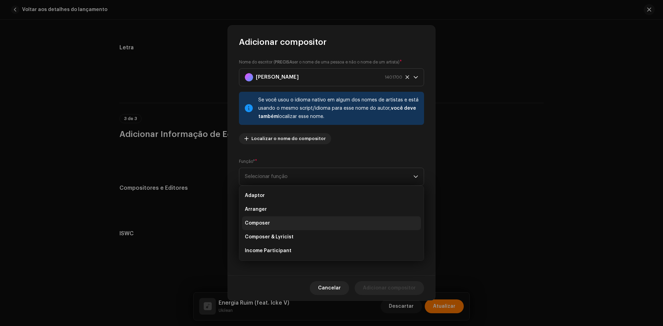
click at [257, 222] on span "Composer" at bounding box center [257, 223] width 25 height 7
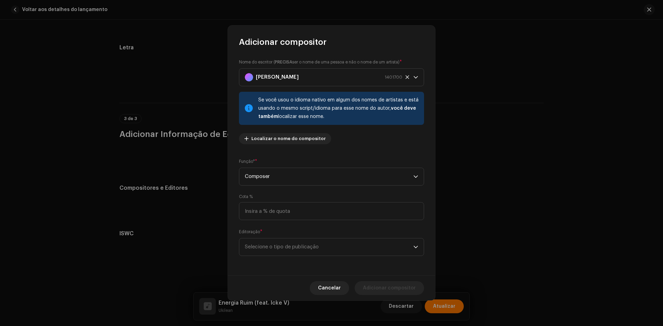
click at [262, 272] on div "Nome do escritor ( PRECISA ser o nome de uma pessoa e não o nome de um artista)…" at bounding box center [331, 162] width 207 height 228
click at [272, 249] on span "Selecione o tipo de publicação" at bounding box center [329, 247] width 169 height 17
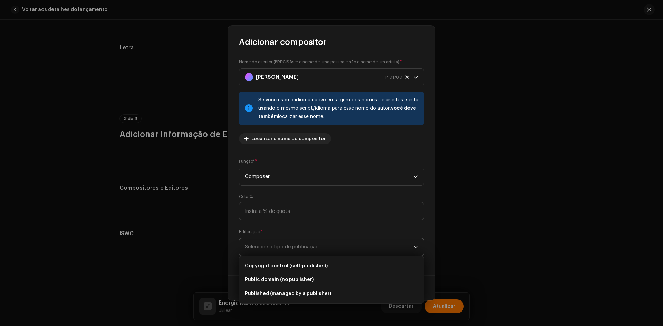
click at [271, 269] on span "Copyright control (self-published)" at bounding box center [286, 266] width 83 height 7
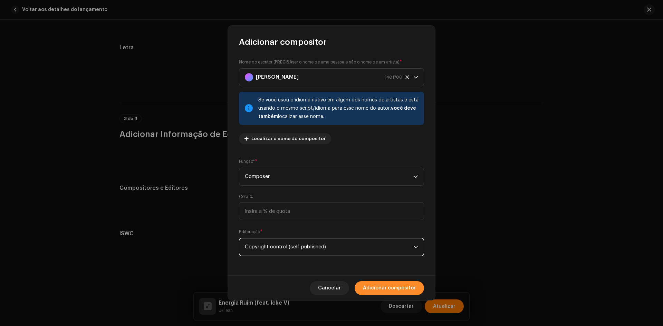
click at [381, 293] on span "Adicionar compositor" at bounding box center [389, 288] width 53 height 14
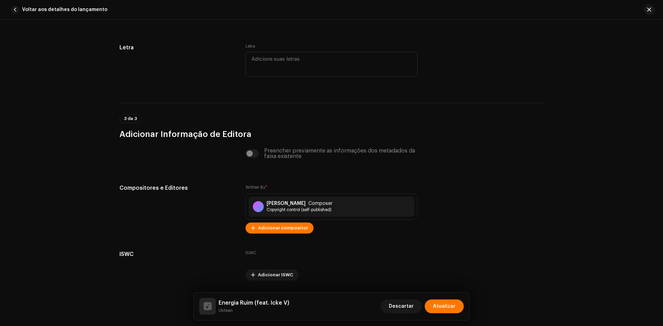
click at [284, 228] on span "Adicionar compositor" at bounding box center [283, 228] width 50 height 14
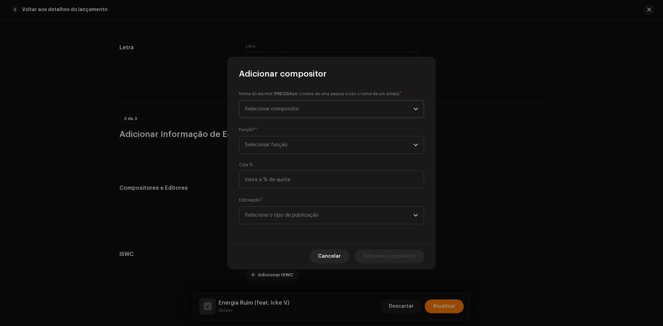
click at [273, 109] on span "Selecionar compositor" at bounding box center [272, 108] width 54 height 5
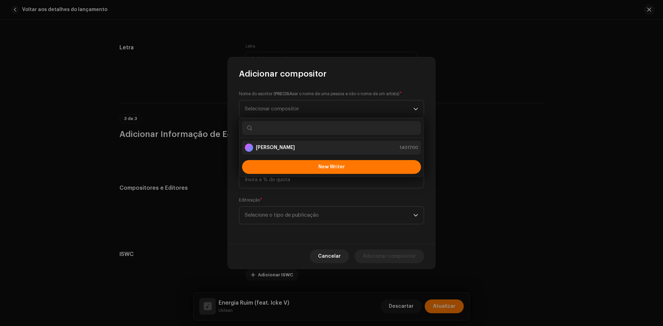
click at [272, 144] on div "[PERSON_NAME]" at bounding box center [270, 148] width 50 height 8
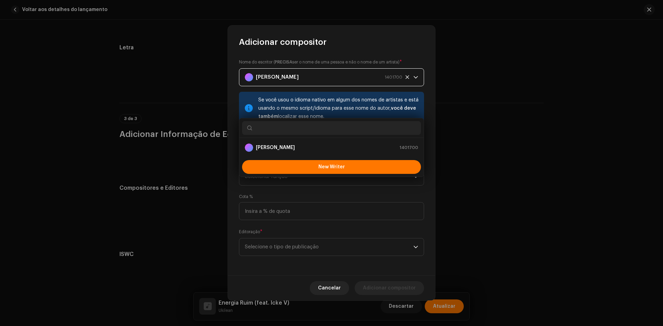
click at [265, 173] on span "Selecionar função" at bounding box center [329, 176] width 169 height 17
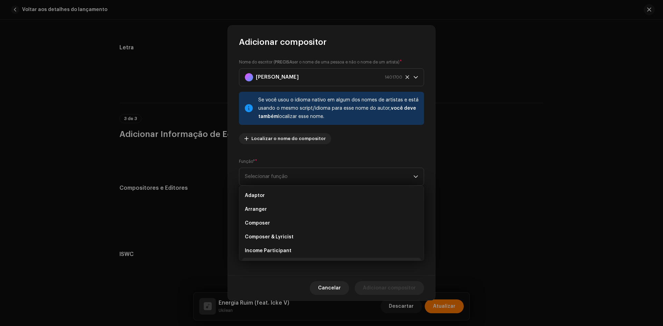
scroll to position [69, 0]
click at [267, 198] on li "Lyricist" at bounding box center [331, 196] width 179 height 14
click at [270, 245] on span "Selecione o tipo de publicação" at bounding box center [329, 247] width 169 height 17
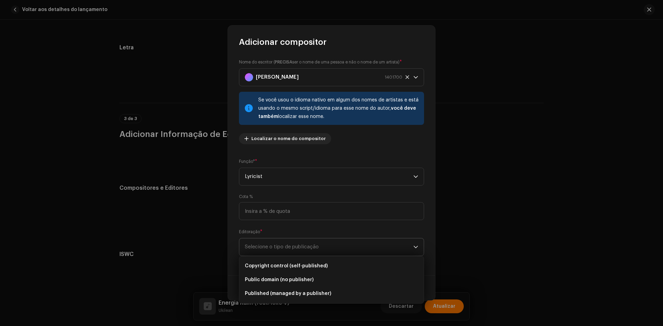
click at [274, 266] on span "Copyright control (self-published)" at bounding box center [286, 266] width 83 height 7
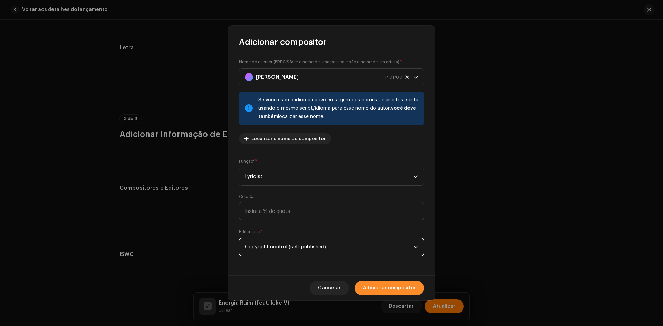
click at [379, 290] on span "Adicionar compositor" at bounding box center [389, 288] width 53 height 14
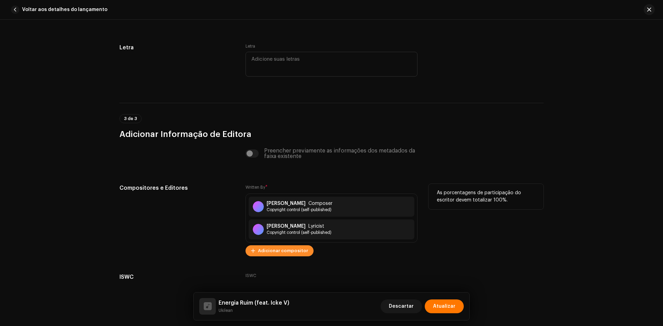
click at [280, 253] on span "Adicionar compositor" at bounding box center [283, 251] width 50 height 14
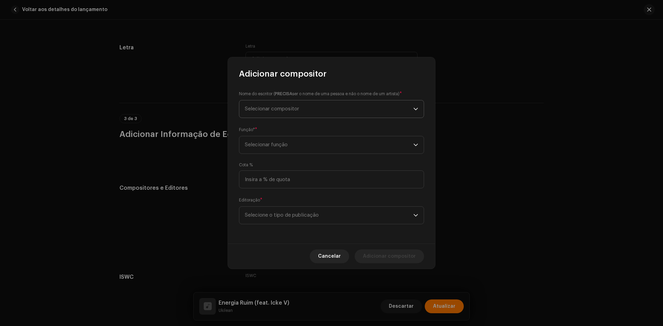
click at [275, 110] on span "Selecionar compositor" at bounding box center [272, 108] width 54 height 5
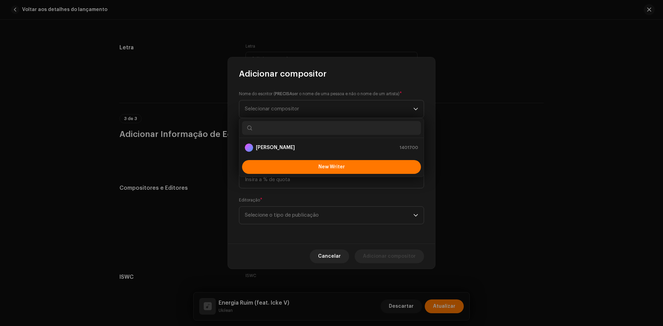
click at [268, 125] on input "text" at bounding box center [331, 128] width 179 height 14
paste input "[PERSON_NAME]"
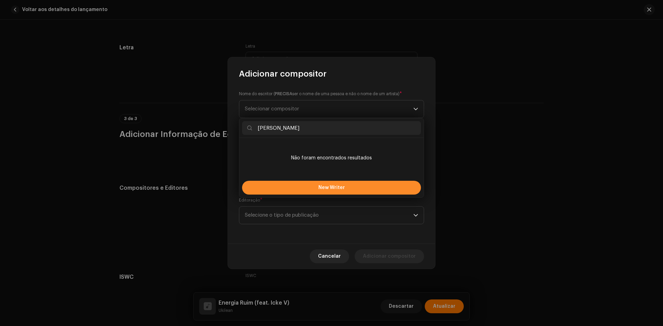
type input "[PERSON_NAME]"
click at [291, 188] on button "New Writer" at bounding box center [331, 188] width 179 height 14
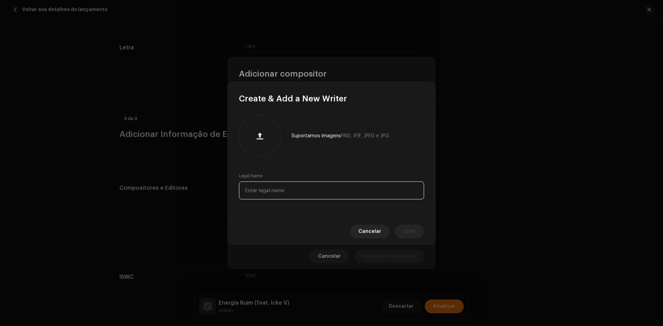
click at [273, 192] on input "text" at bounding box center [331, 191] width 185 height 18
paste input "[PERSON_NAME]"
type input "[PERSON_NAME]"
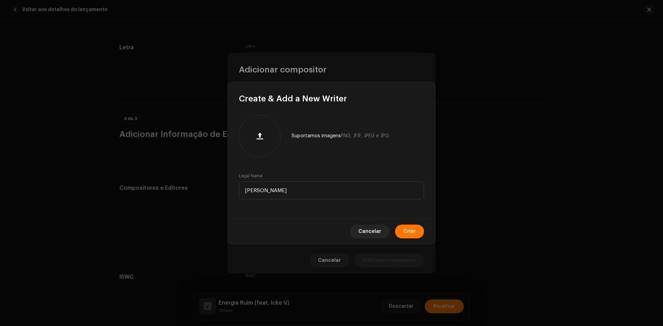
click at [432, 227] on div "Cancelar Criar" at bounding box center [331, 231] width 207 height 25
click at [399, 231] on button "Criar" at bounding box center [409, 232] width 29 height 14
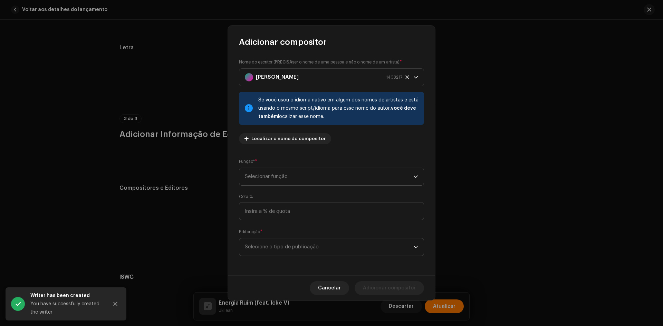
click at [262, 177] on span "Selecionar função" at bounding box center [329, 176] width 169 height 17
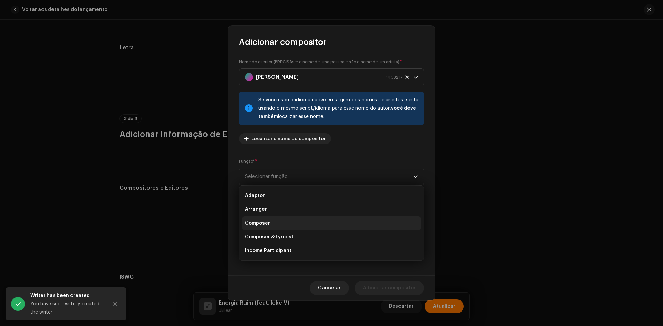
click at [262, 222] on span "Composer" at bounding box center [257, 223] width 25 height 7
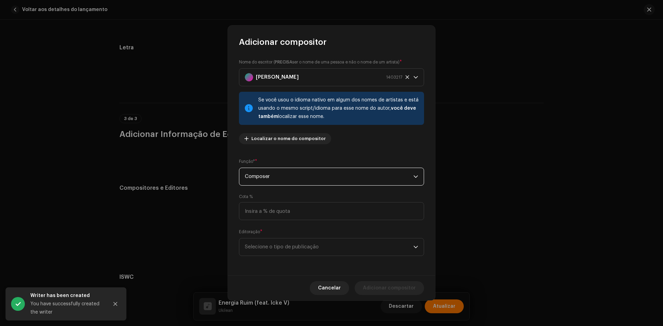
click at [262, 241] on span "Selecione o tipo de publicação" at bounding box center [329, 247] width 169 height 17
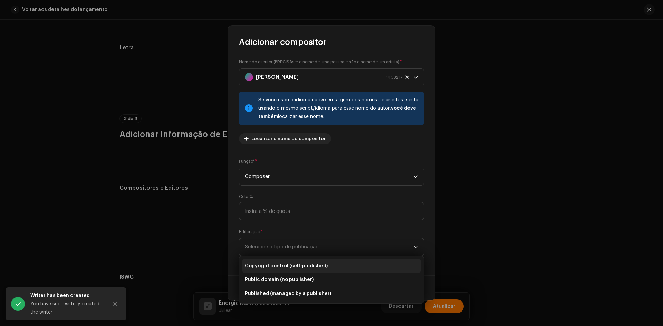
click at [263, 261] on li "Copyright control (self-published)" at bounding box center [331, 266] width 179 height 14
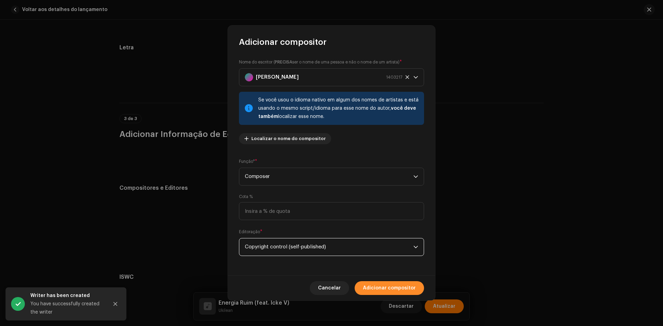
click at [381, 282] on span "Adicionar compositor" at bounding box center [389, 288] width 53 height 14
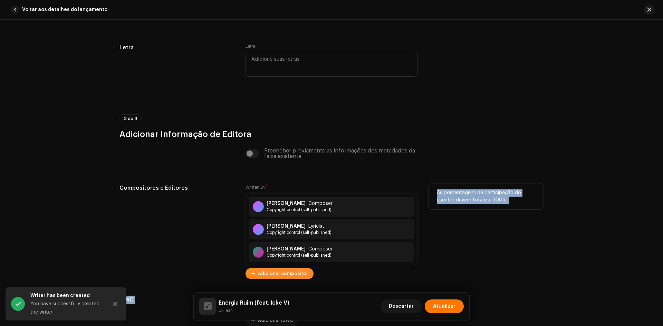
click at [291, 271] on span "Adicionar compositor" at bounding box center [283, 274] width 50 height 14
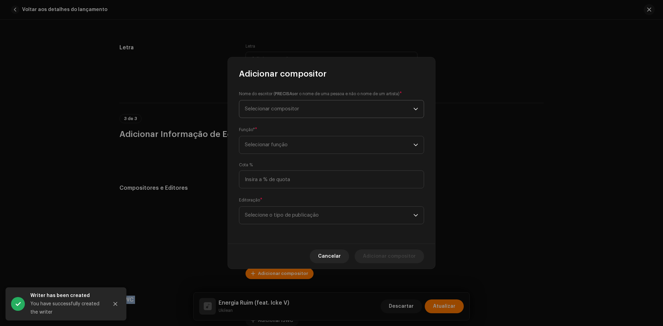
click at [267, 108] on span "Selecionar compositor" at bounding box center [272, 108] width 54 height 5
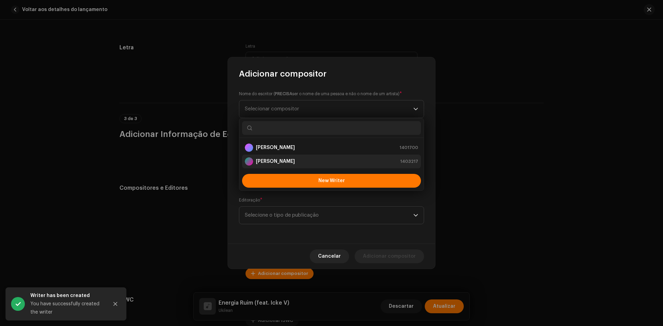
click at [276, 162] on strong "[PERSON_NAME]" at bounding box center [275, 161] width 39 height 7
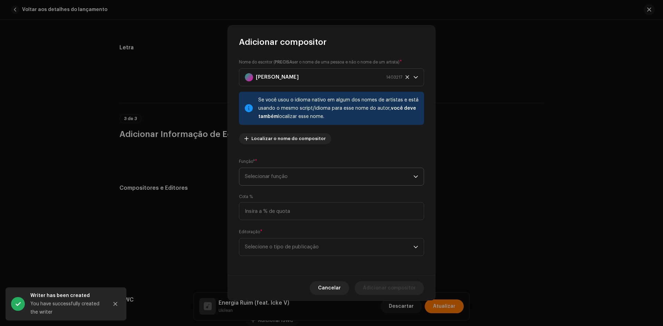
click at [280, 168] on span "Selecionar função" at bounding box center [329, 176] width 169 height 17
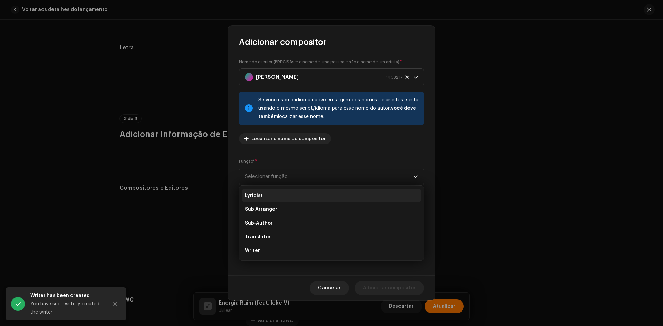
click at [263, 195] on li "Lyricist" at bounding box center [331, 196] width 179 height 14
click at [265, 246] on span "Selecione o tipo de publicação" at bounding box center [329, 247] width 169 height 17
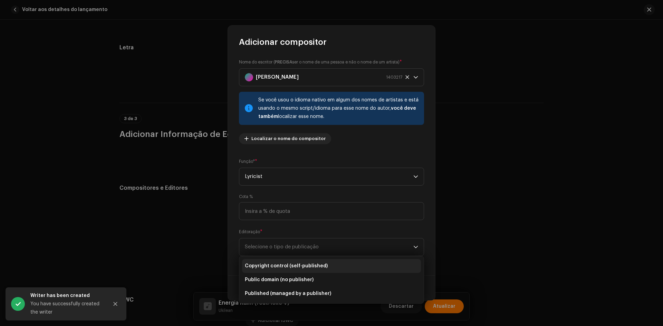
click at [274, 265] on span "Copyright control (self-published)" at bounding box center [286, 266] width 83 height 7
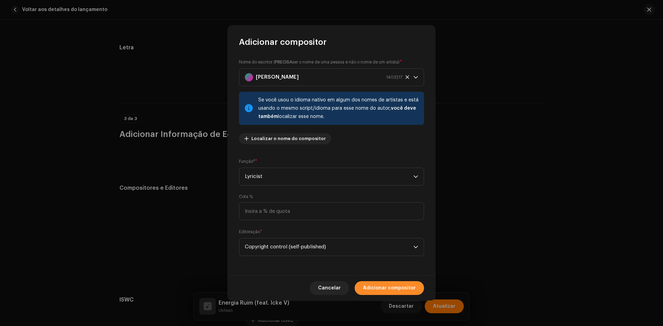
click at [391, 285] on span "Adicionar compositor" at bounding box center [389, 288] width 53 height 14
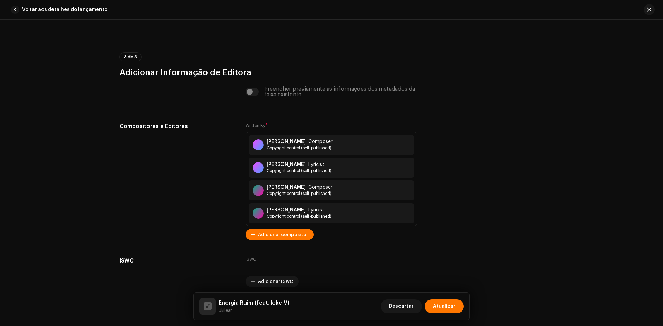
scroll to position [1524, 0]
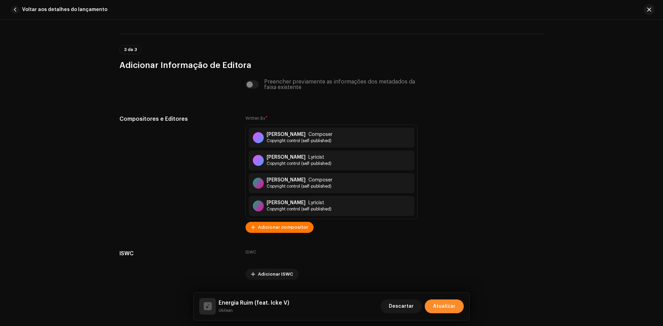
click at [450, 311] on span "Atualizar" at bounding box center [444, 307] width 22 height 14
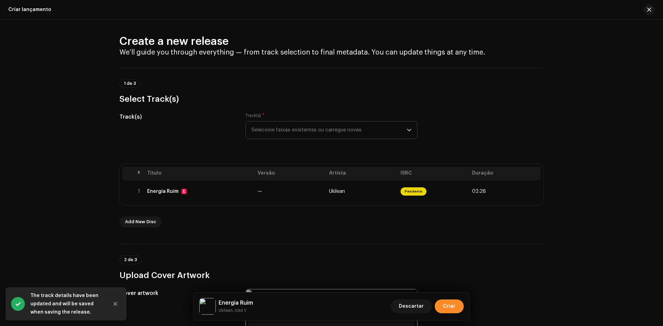
click at [449, 308] on span "Criar" at bounding box center [449, 307] width 12 height 14
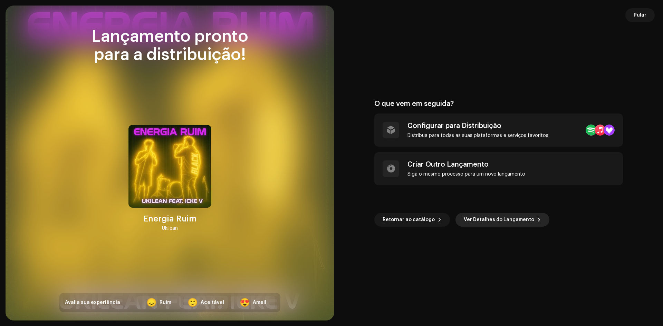
click at [478, 218] on span "Ver Detalhes do Lançamento" at bounding box center [499, 220] width 70 height 14
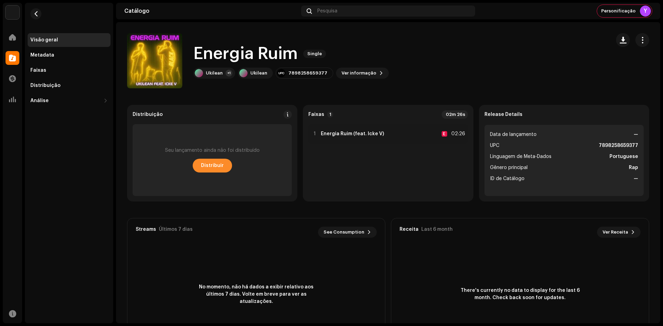
click at [216, 160] on span "Distribuir" at bounding box center [212, 166] width 23 height 14
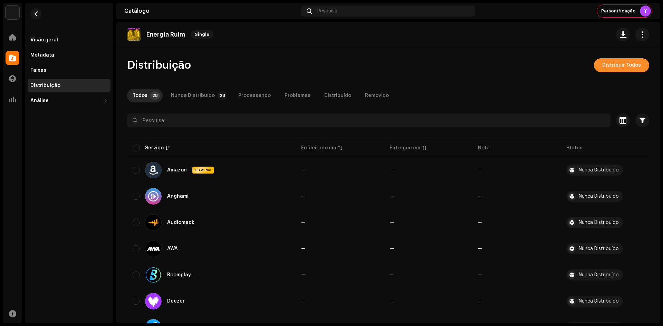
click at [617, 67] on span "Distribuir Todos" at bounding box center [621, 65] width 39 height 14
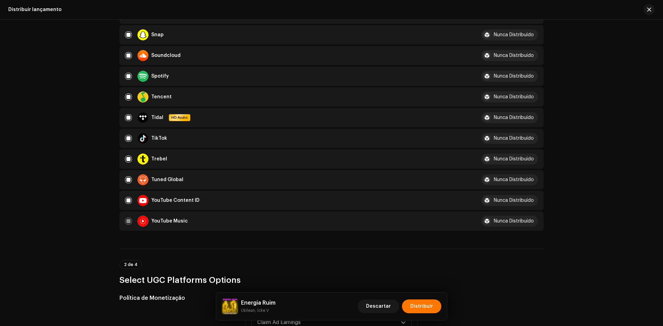
scroll to position [656, 0]
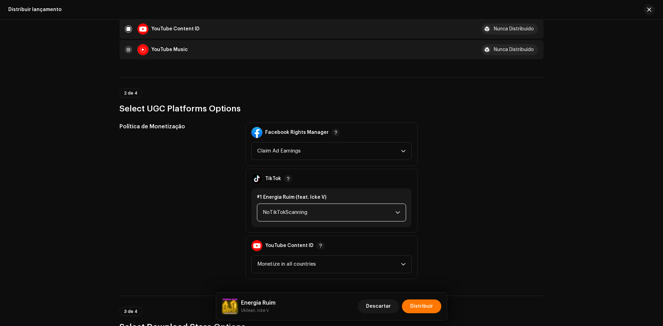
click at [293, 211] on span "NoTikTokScanning" at bounding box center [329, 212] width 133 height 17
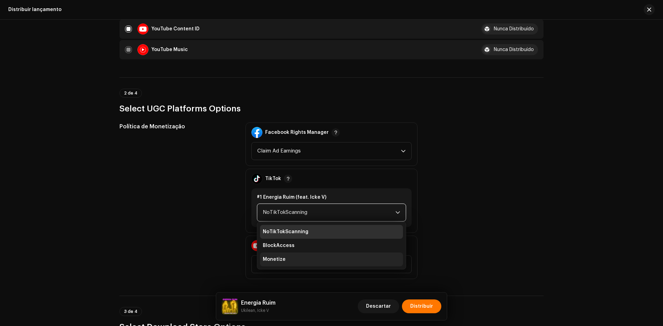
click at [283, 264] on li "Monetize" at bounding box center [331, 260] width 143 height 14
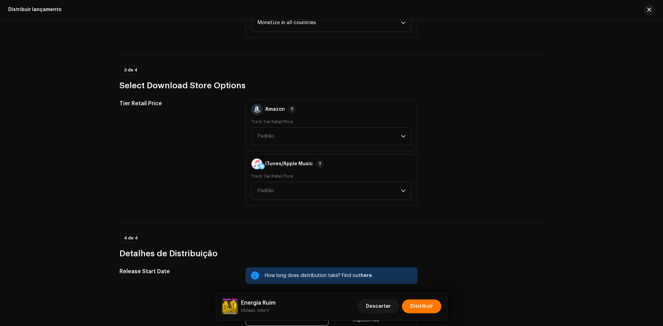
scroll to position [1020, 0]
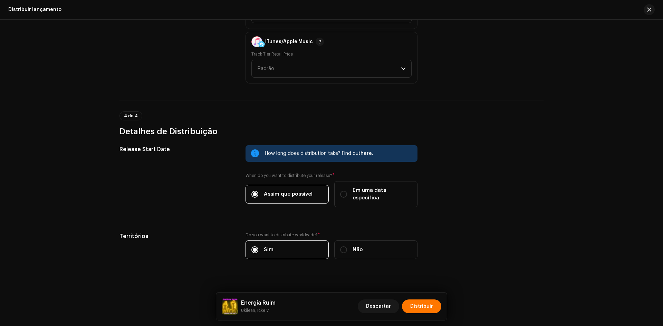
click at [424, 315] on div "Descartar Distribuir" at bounding box center [400, 306] width 84 height 17
click at [418, 308] on span "Distribuir" at bounding box center [421, 307] width 23 height 14
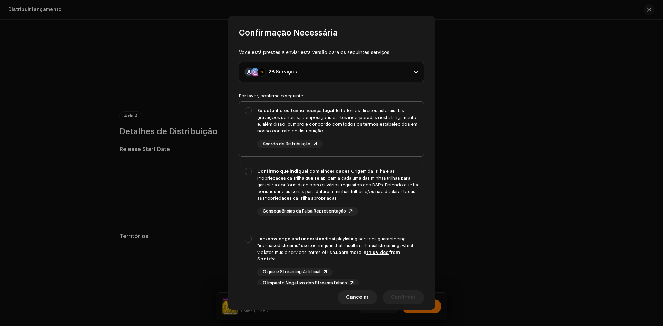
click at [254, 144] on div "Eu detenho ou tenho licença legal de todos os direitos autorais das gravações s…" at bounding box center [331, 128] width 184 height 52
checkbox input "true"
click at [251, 182] on div "Confirmo que indiquei com sinceridade a Origem da Trilha e as Propriedades da T…" at bounding box center [331, 192] width 184 height 59
click at [252, 223] on span "Confirmo que indiquei com sinceridade a Origem da Trilha e as Propriedades da T…" at bounding box center [331, 193] width 184 height 61
checkbox input "false"
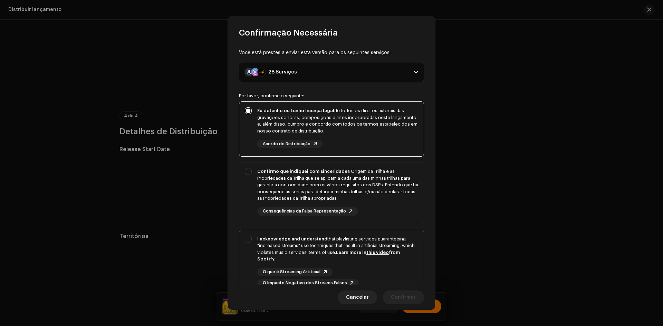
click at [249, 262] on div "I acknowledge and understand that playlisting services guaranteeing "increased …" at bounding box center [331, 261] width 184 height 63
checkbox input "true"
click at [253, 193] on div "Confirmo que indiquei com sinceridade a Origem da Trilha e as Propriedades da T…" at bounding box center [331, 192] width 184 height 59
checkbox input "true"
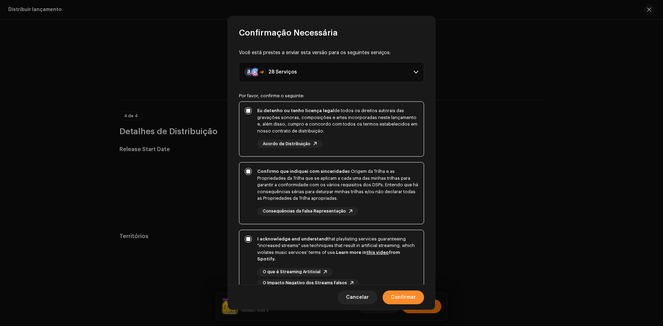
click at [405, 296] on span "Confirmar" at bounding box center [403, 298] width 25 height 14
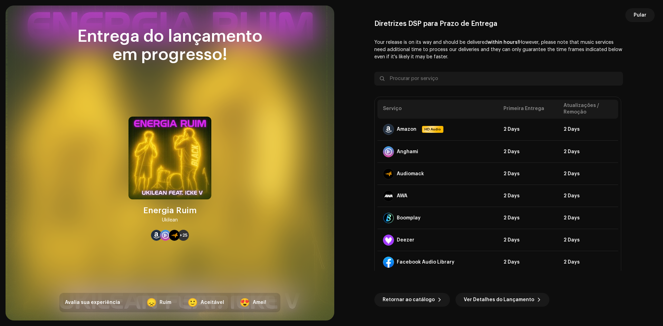
drag, startPoint x: 470, startPoint y: 298, endPoint x: 240, endPoint y: 1, distance: 375.9
click at [470, 298] on span "Ver Detalhes do Lançamento" at bounding box center [499, 300] width 70 height 14
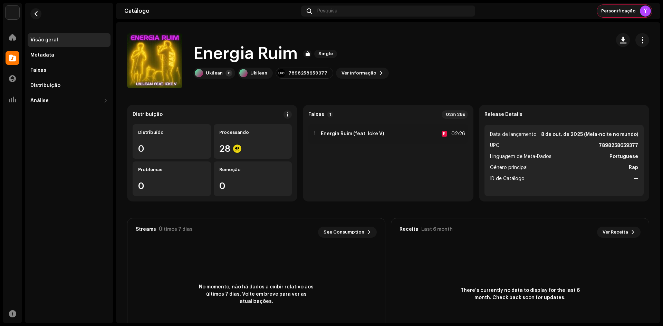
click at [631, 7] on div "Personificação Y" at bounding box center [624, 11] width 55 height 12
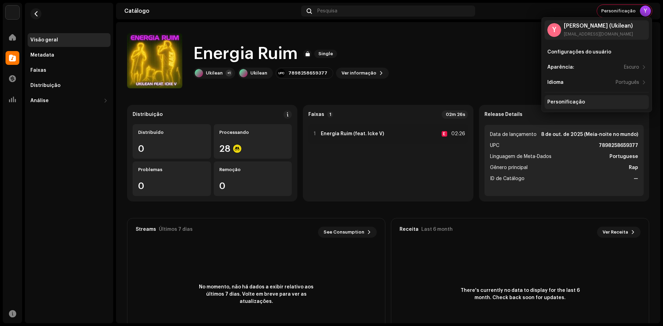
click at [572, 104] on div "Personificação" at bounding box center [566, 102] width 38 height 6
